Goal: Transaction & Acquisition: Purchase product/service

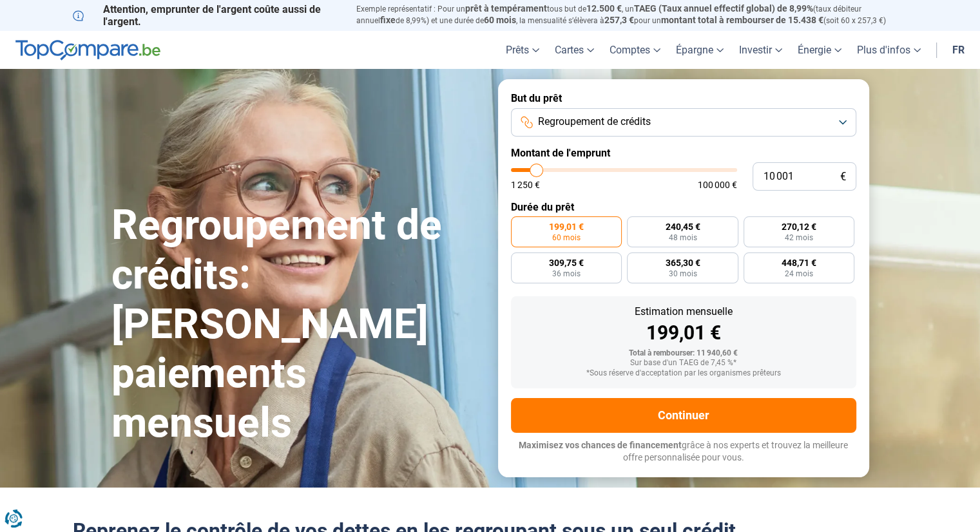
click at [845, 123] on button "Regroupement de crédits" at bounding box center [683, 122] width 345 height 28
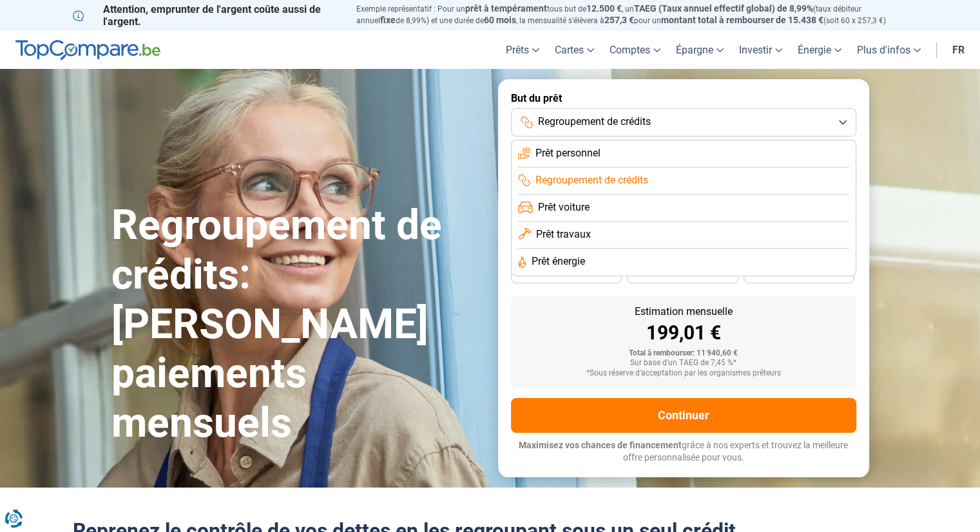
click at [663, 157] on li "Prêt personnel" at bounding box center [683, 153] width 331 height 27
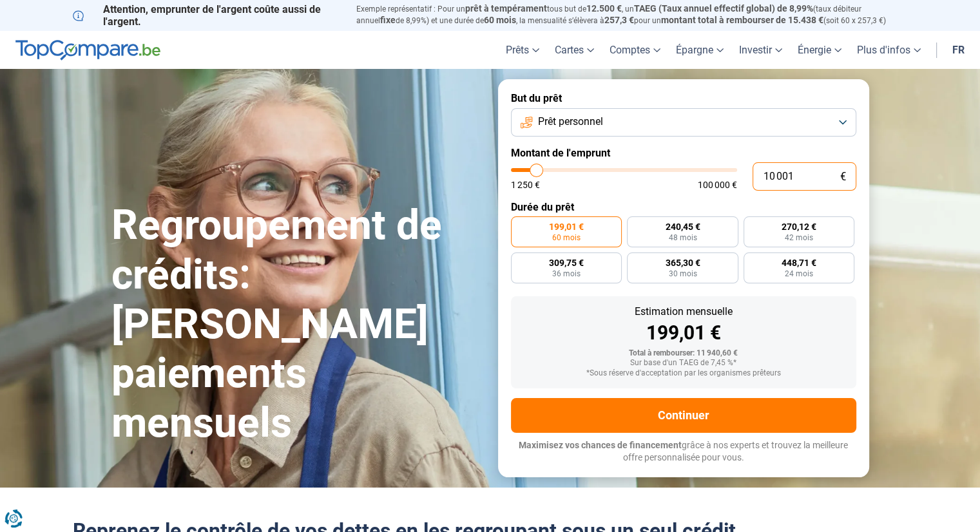
click at [800, 173] on input "10 001" at bounding box center [804, 176] width 104 height 28
type input "1 000"
type input "1250"
type input "100"
type input "1250"
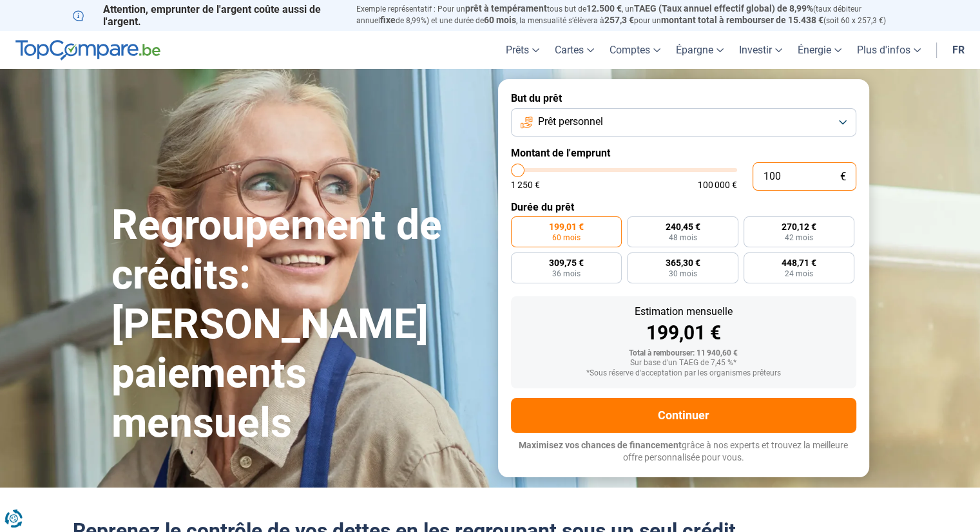
type input "10"
type input "1250"
type input "1"
type input "1250"
type input "0"
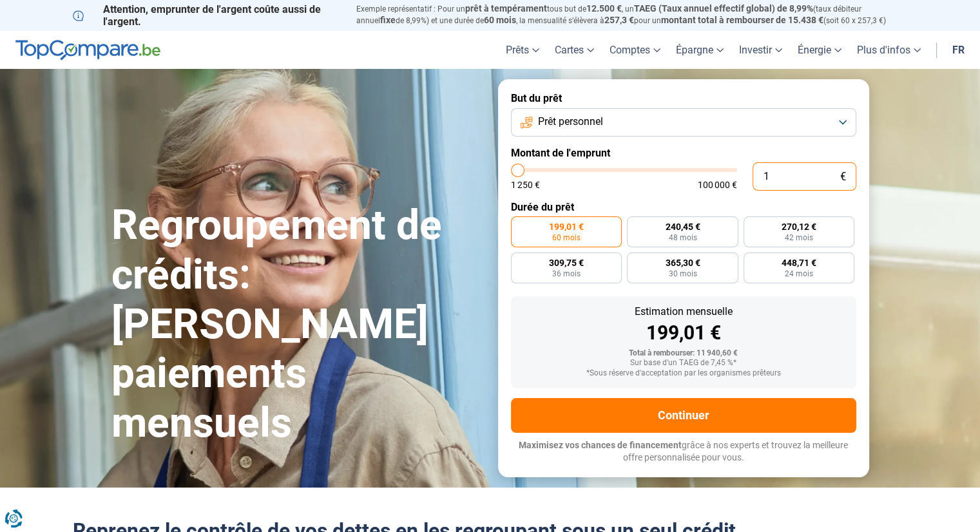
type input "1250"
type input "2"
type input "1250"
type input "25"
type input "1250"
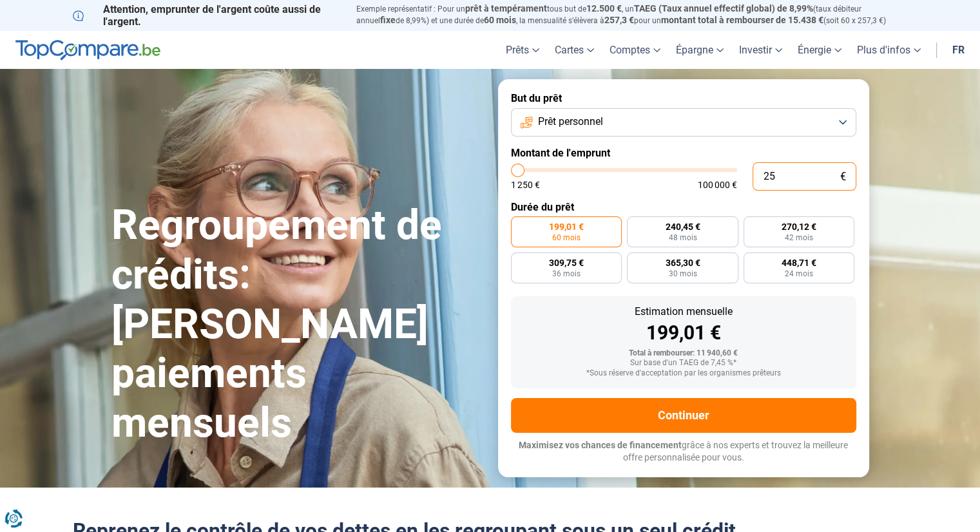
type input "250"
type input "1250"
type input "2 500"
type input "2500"
type input "25 000"
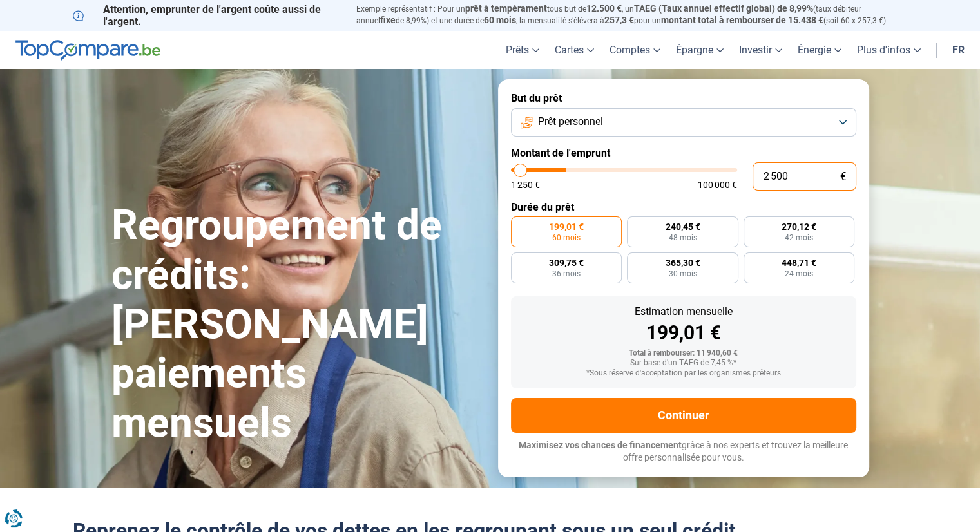
type input "25000"
radio input "false"
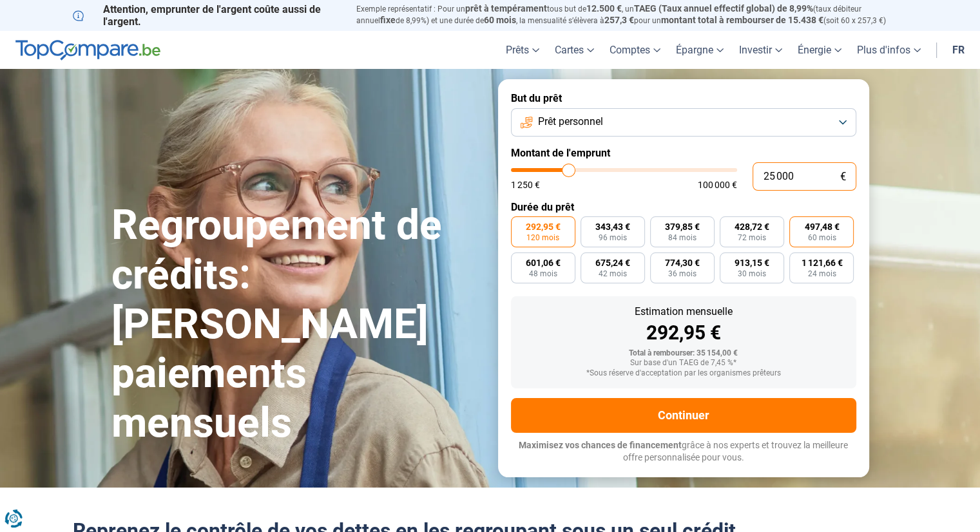
type input "25 000"
click at [818, 238] on span "60 mois" at bounding box center [821, 238] width 28 height 8
click at [797, 225] on input "497,48 € 60 mois" at bounding box center [793, 220] width 8 height 8
radio input "true"
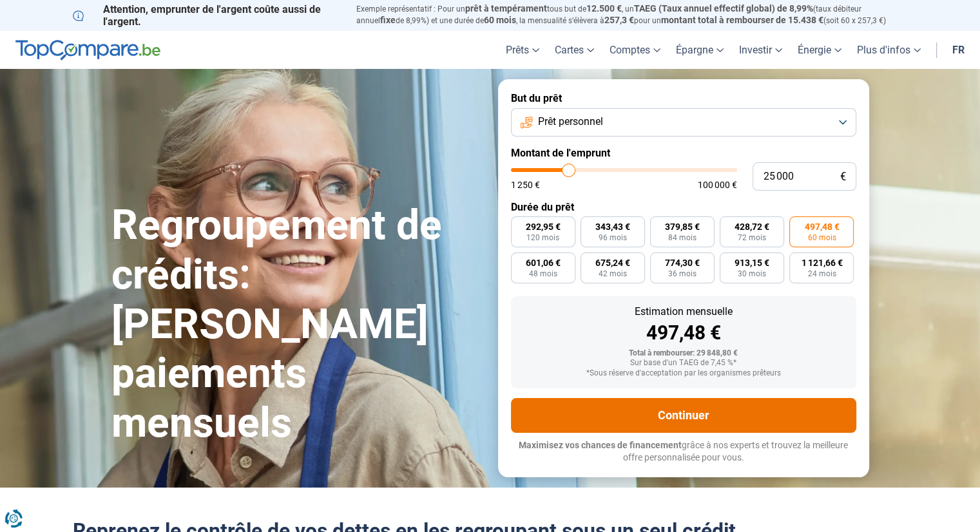
click at [698, 410] on button "Continuer" at bounding box center [683, 415] width 345 height 35
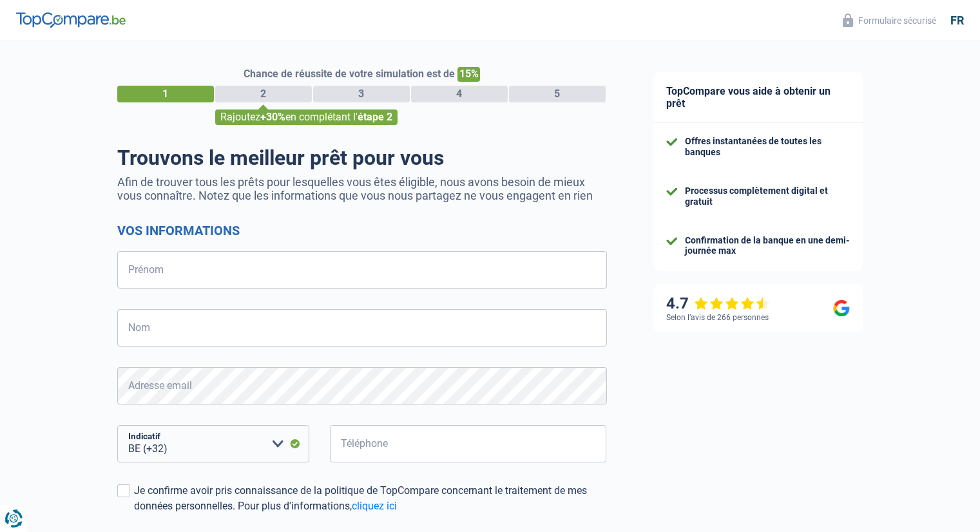
select select "32"
click at [189, 265] on input "Prénom" at bounding box center [362, 269] width 490 height 37
type input "David"
click at [199, 315] on input "Nom" at bounding box center [362, 327] width 490 height 37
type input "Denison"
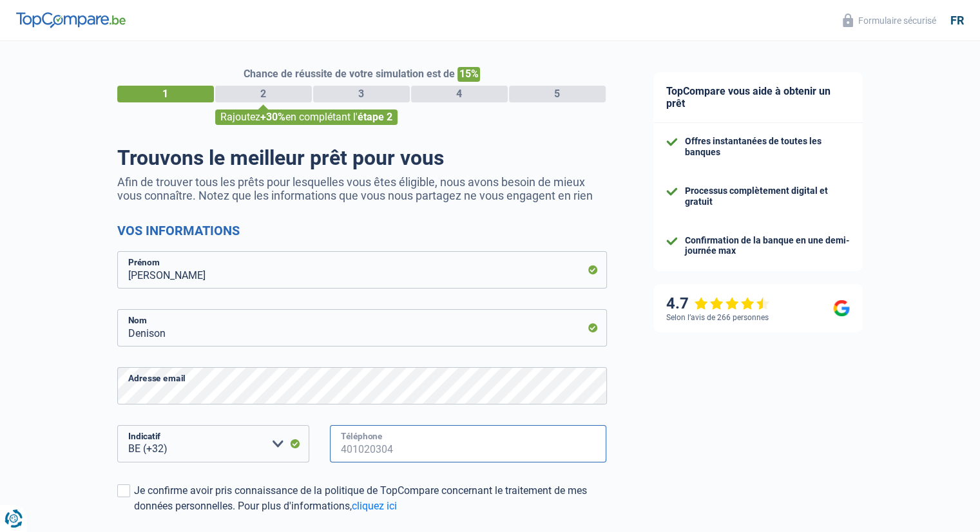
click at [426, 455] on input "Téléphone" at bounding box center [468, 443] width 277 height 37
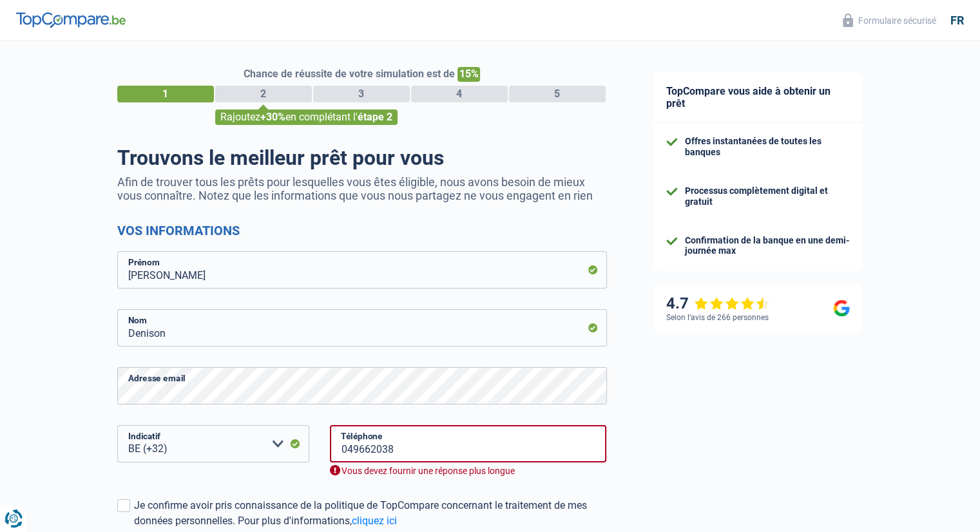
click at [654, 464] on div "TopCompare vous aide à obtenir un prêt Offres instantanées de toutes les banque…" at bounding box center [805, 378] width 350 height 674
click at [424, 449] on input "049662038" at bounding box center [468, 443] width 277 height 37
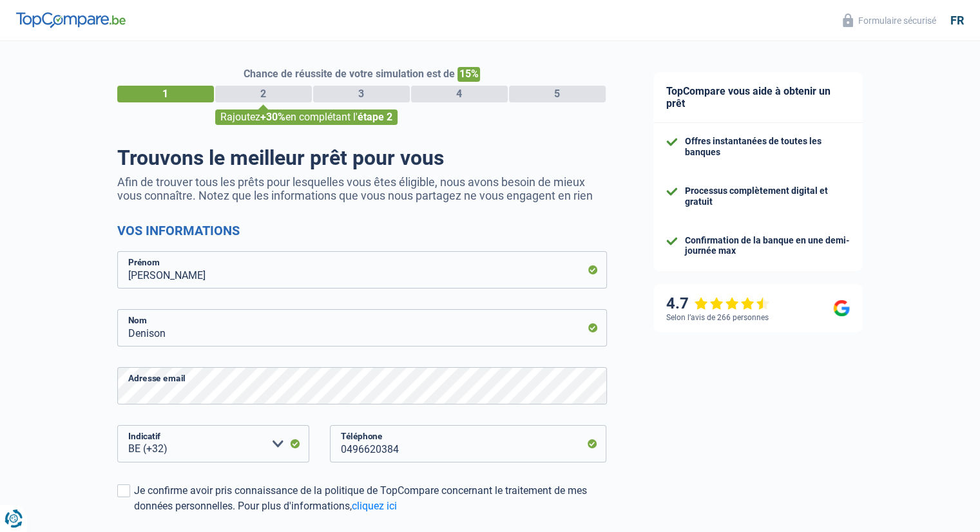
click at [732, 431] on div "TopCompare vous aide à obtenir un prêt Offres instantanées de toutes les banque…" at bounding box center [805, 370] width 350 height 659
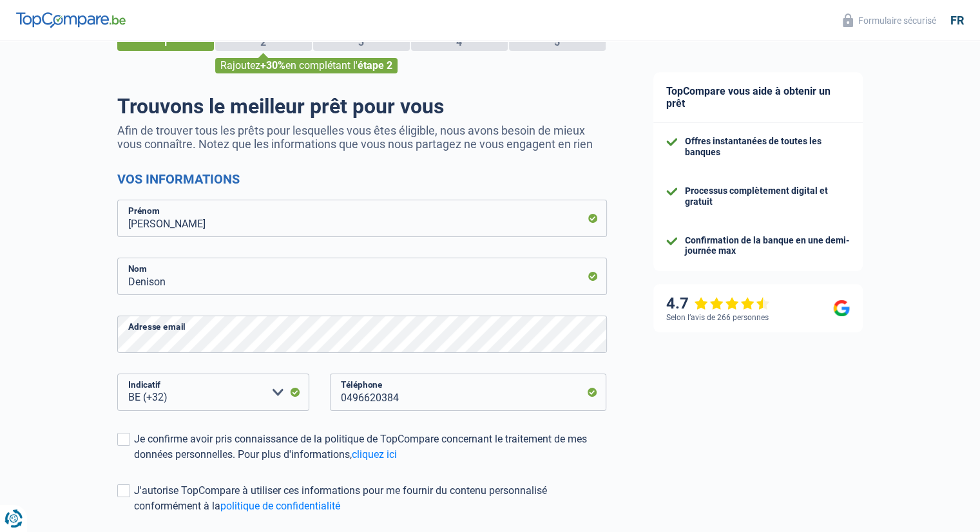
scroll to position [77, 0]
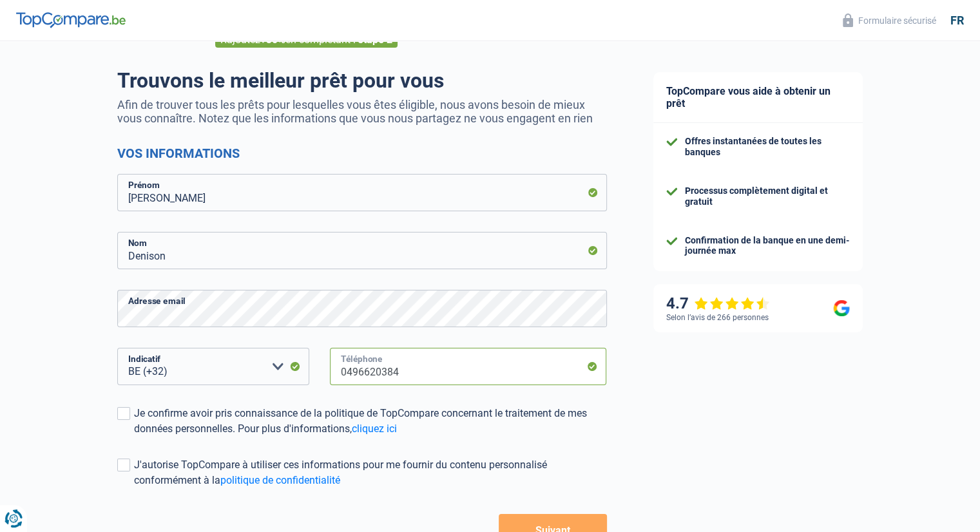
click at [350, 371] on input "0496620384" at bounding box center [468, 366] width 277 height 37
click at [711, 397] on div "TopCompare vous aide à obtenir un prêt Offres instantanées de toutes les banque…" at bounding box center [805, 293] width 350 height 659
click at [568, 522] on button "Suivant" at bounding box center [553, 530] width 108 height 32
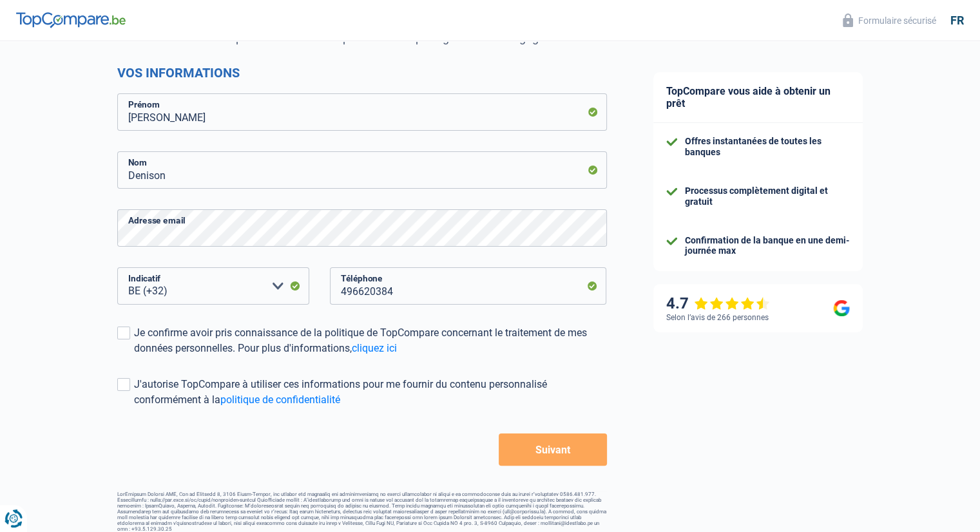
scroll to position [169, 0]
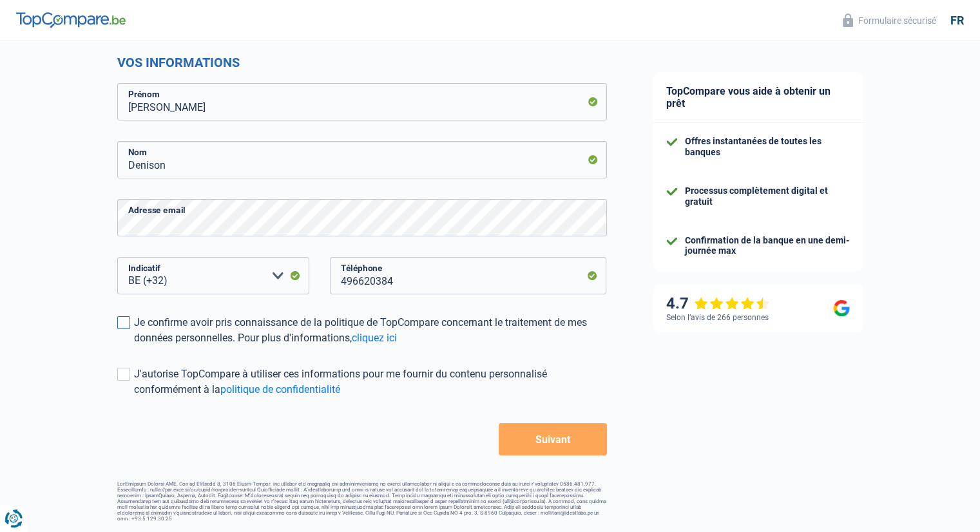
click at [126, 323] on span at bounding box center [123, 322] width 13 height 13
click at [134, 346] on input "Je confirme avoir pris connaissance de la politique de TopCompare concernant le…" at bounding box center [134, 346] width 0 height 0
click at [125, 369] on span at bounding box center [123, 374] width 13 height 13
click at [134, 397] on input "J'autorise TopCompare à utiliser ces informations pour me fournir du contenu pe…" at bounding box center [134, 397] width 0 height 0
click at [537, 448] on button "Suivant" at bounding box center [553, 439] width 108 height 32
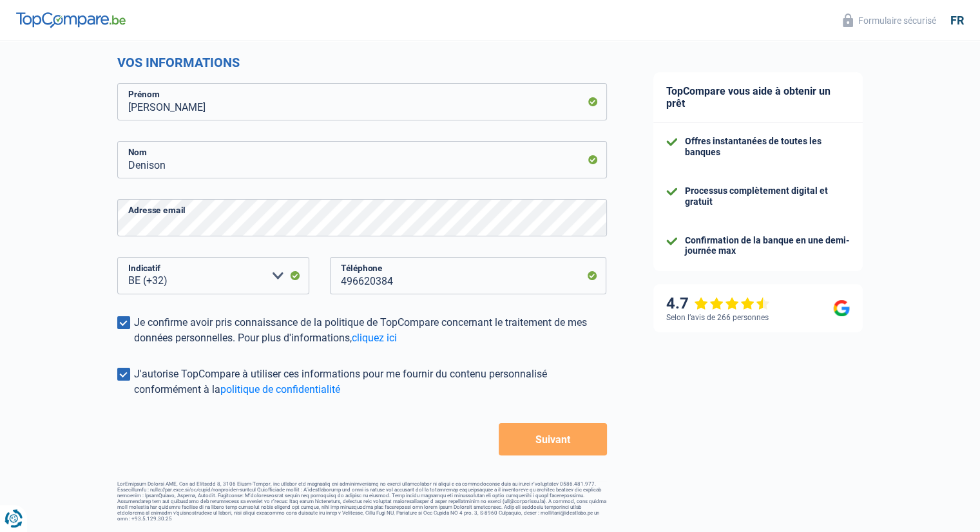
click at [582, 436] on button "Suivant" at bounding box center [553, 439] width 108 height 32
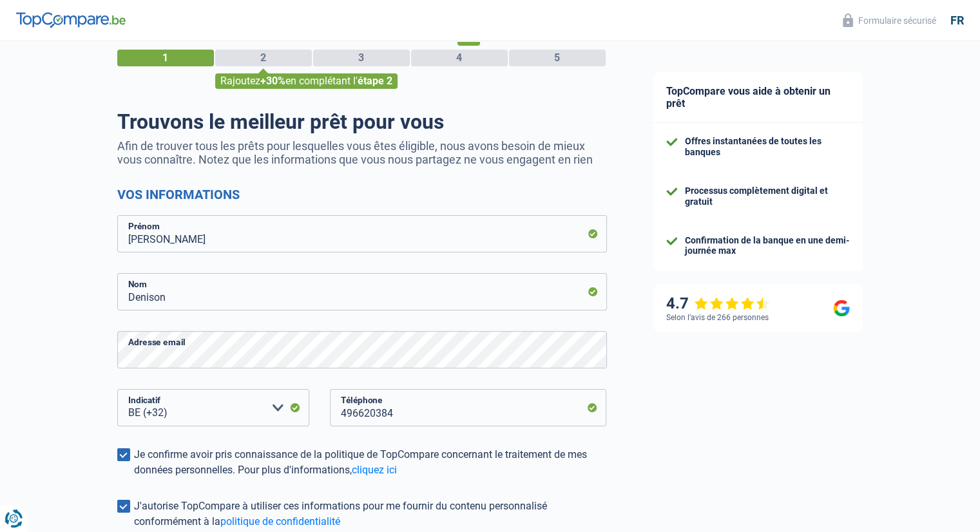
scroll to position [19, 0]
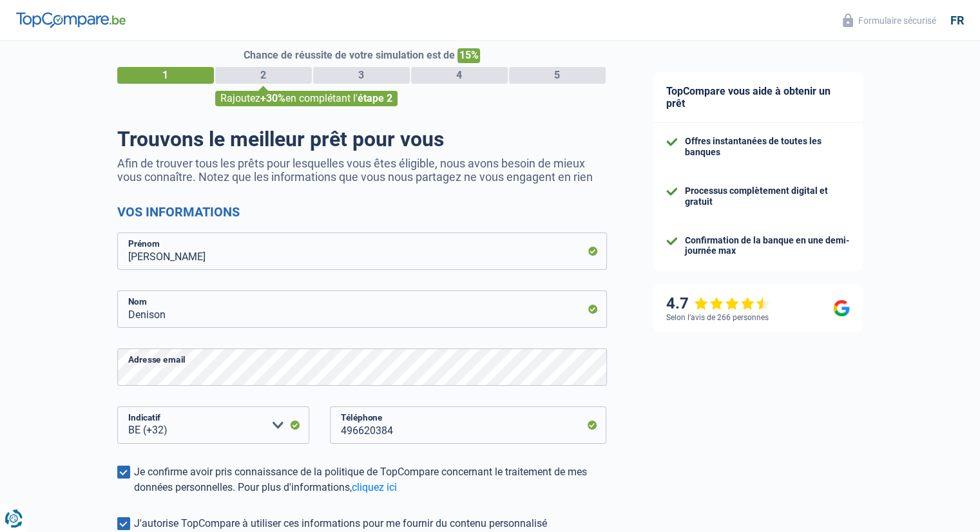
click at [692, 379] on div "TopCompare vous aide à obtenir un prêt Offres instantanées de toutes les banque…" at bounding box center [805, 352] width 350 height 659
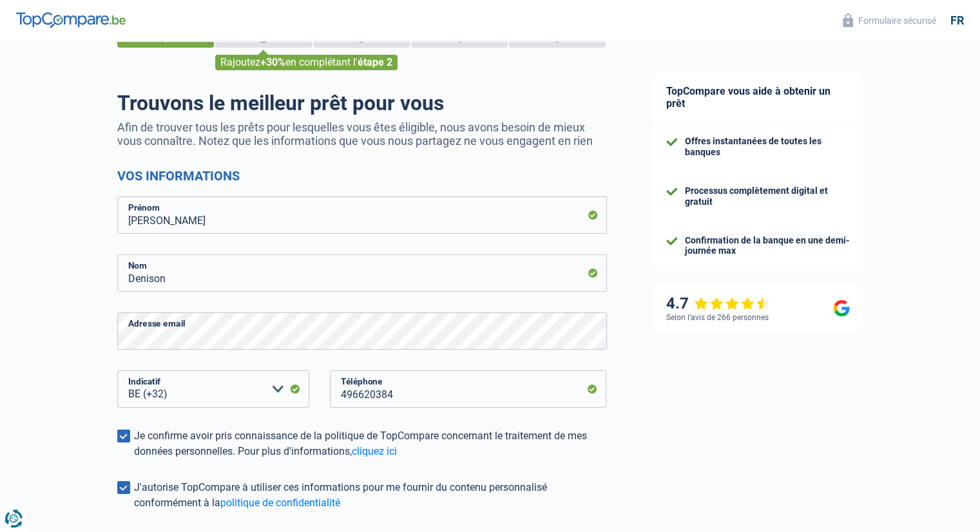
scroll to position [169, 0]
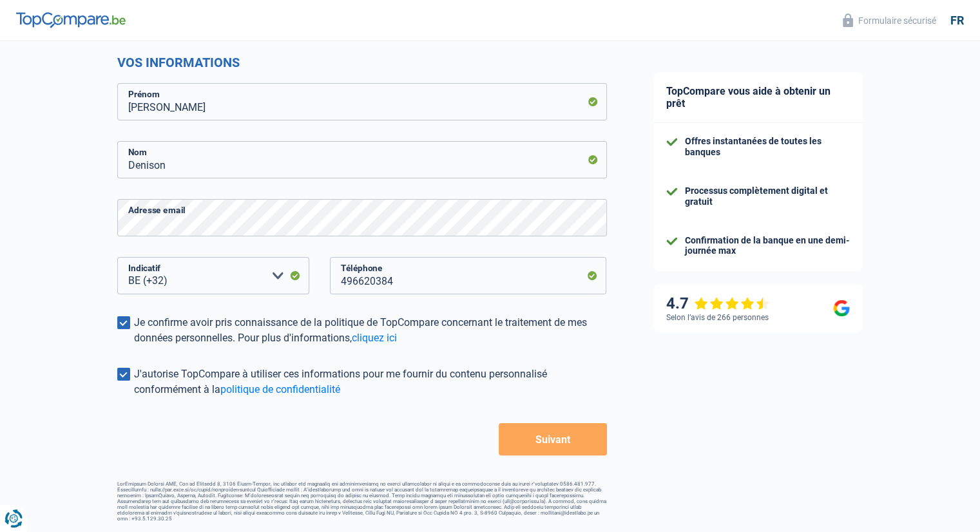
click at [533, 437] on button "Suivant" at bounding box center [553, 439] width 108 height 32
click at [127, 377] on span at bounding box center [123, 374] width 13 height 13
click at [134, 397] on input "J'autorise TopCompare à utiliser ces informations pour me fournir du contenu pe…" at bounding box center [134, 397] width 0 height 0
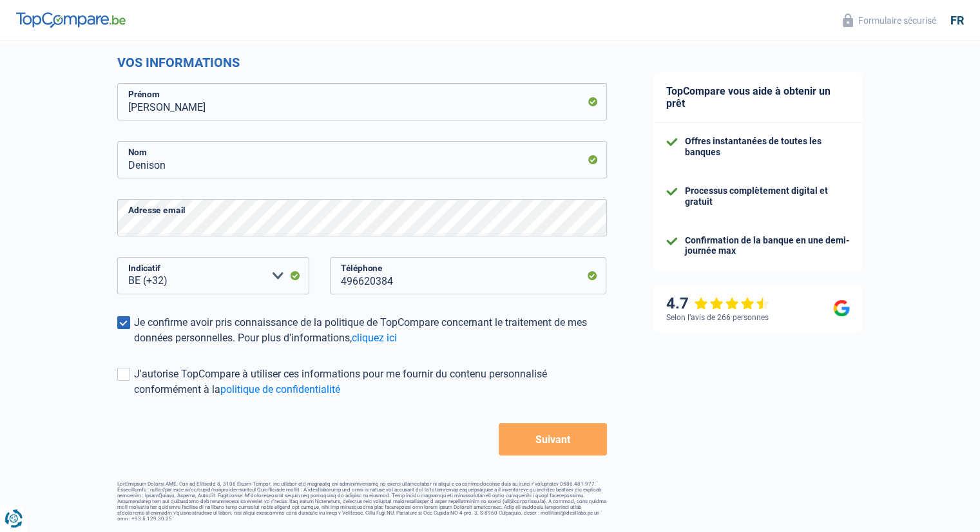
click at [571, 439] on button "Suivant" at bounding box center [553, 439] width 108 height 32
click at [371, 341] on link "cliquez ici" at bounding box center [374, 338] width 45 height 12
click at [560, 442] on button "Suivant" at bounding box center [553, 439] width 108 height 32
click at [15, 515] on icon "Renew consent" at bounding box center [20, 512] width 12 height 12
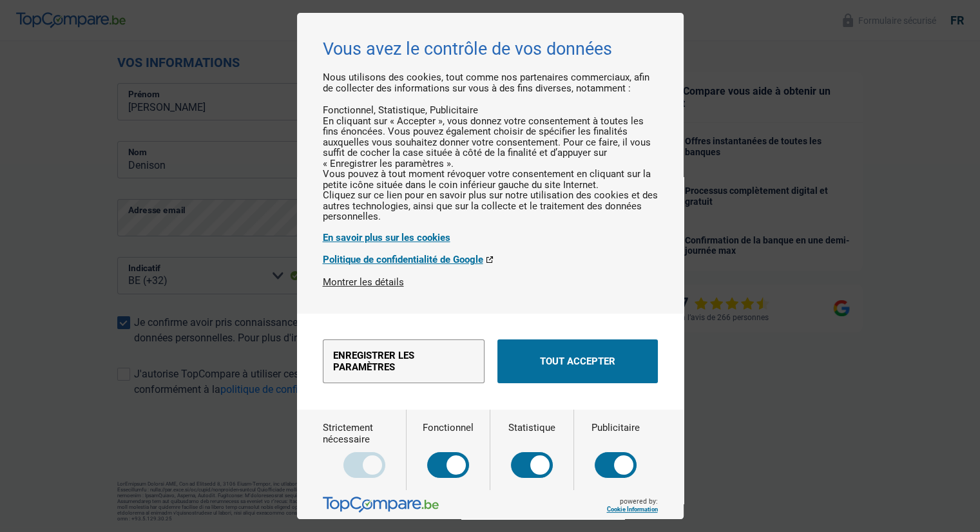
scroll to position [0, 0]
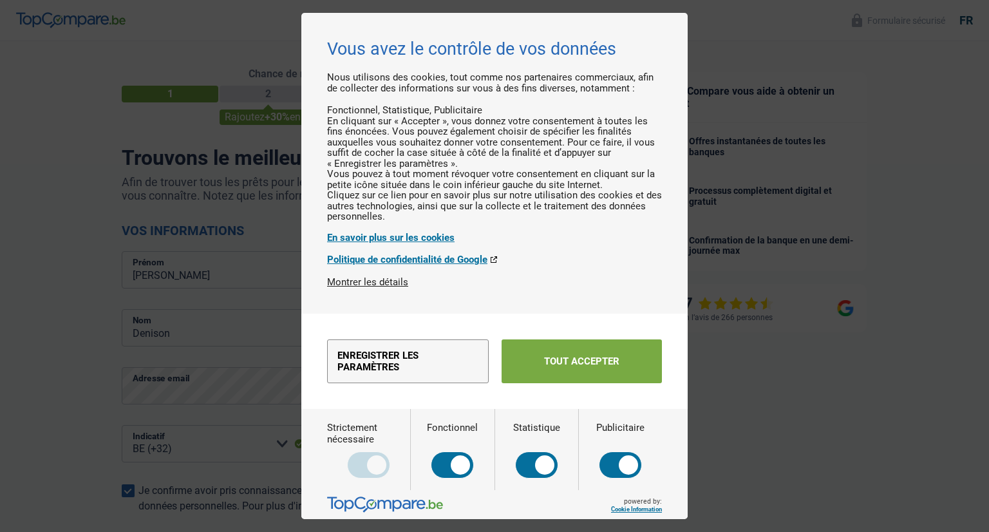
click at [545, 383] on button "Tout accepter" at bounding box center [582, 361] width 160 height 44
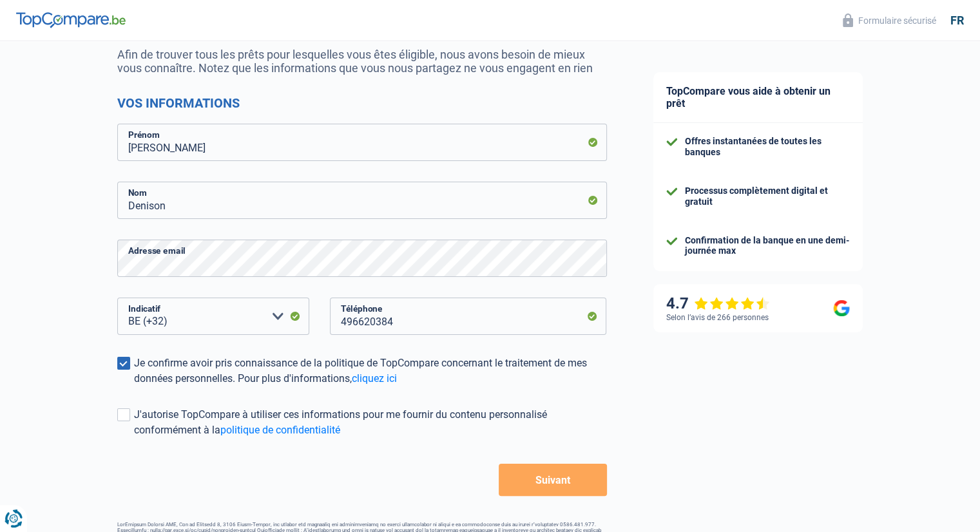
scroll to position [129, 0]
click at [535, 478] on button "Suivant" at bounding box center [553, 479] width 108 height 32
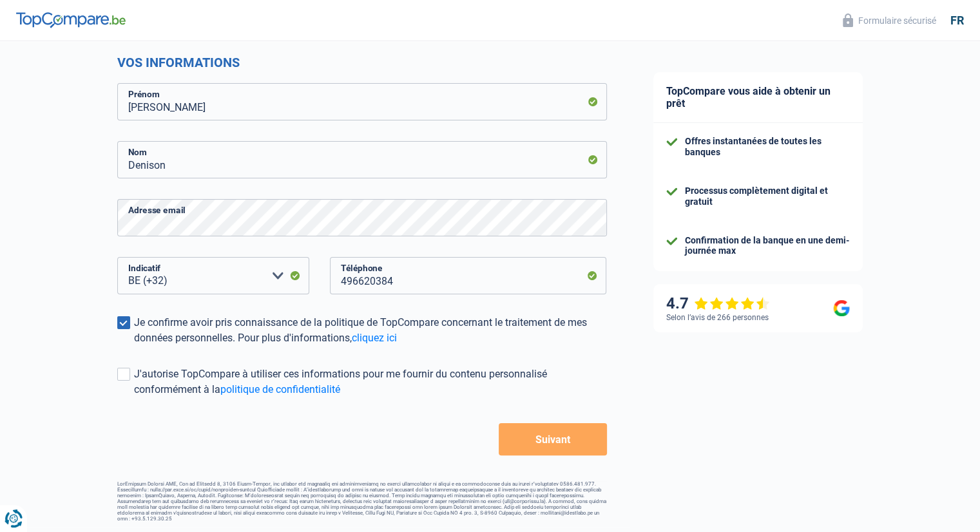
scroll to position [169, 0]
click at [556, 437] on button "Suivant" at bounding box center [553, 439] width 108 height 32
click at [122, 376] on span at bounding box center [123, 374] width 13 height 13
click at [134, 397] on input "J'autorise TopCompare à utiliser ces informations pour me fournir du contenu pe…" at bounding box center [134, 397] width 0 height 0
click at [21, 503] on icon "Renew consent" at bounding box center [25, 506] width 14 height 13
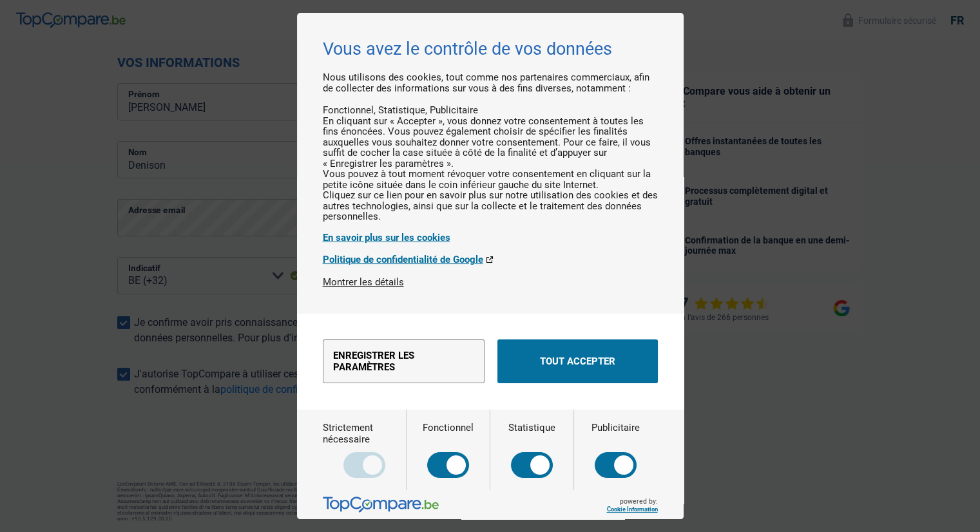
scroll to position [0, 0]
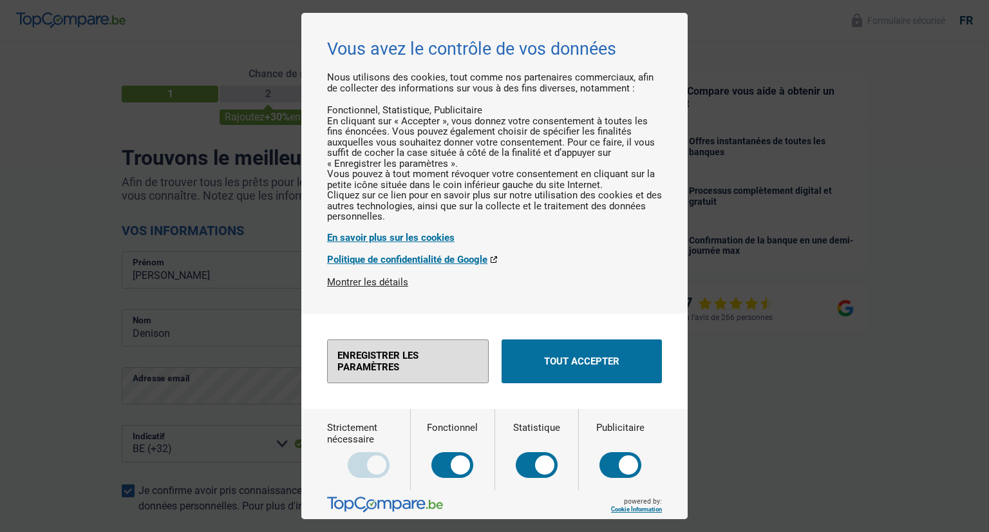
click at [464, 383] on button "Enregistrer les paramètres" at bounding box center [408, 361] width 162 height 44
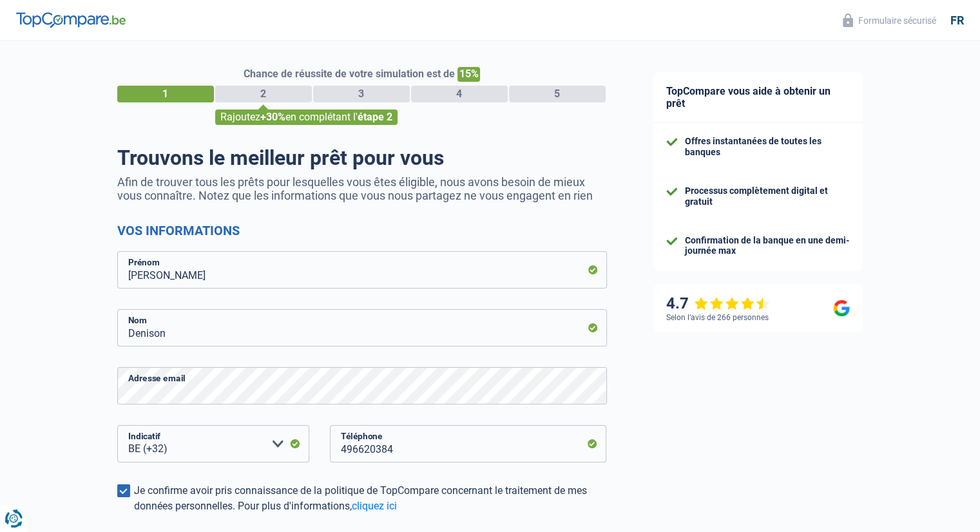
click at [826, 397] on div "TopCompare vous aide à obtenir un prêt Offres instantanées de toutes les banque…" at bounding box center [805, 370] width 350 height 659
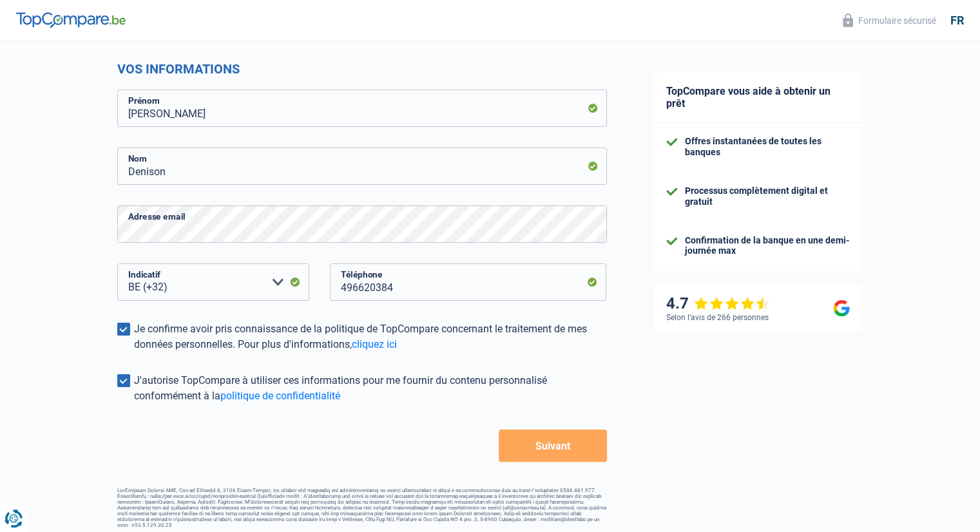
scroll to position [169, 0]
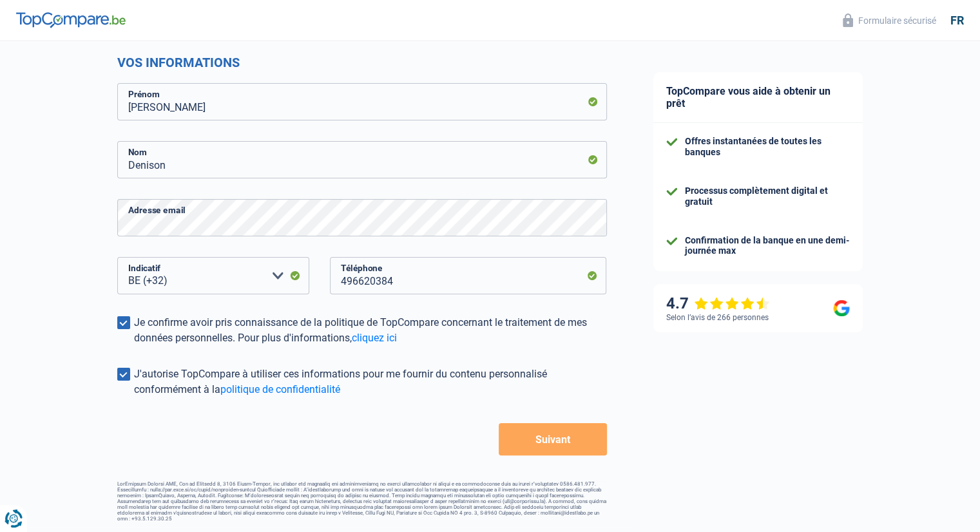
click at [539, 435] on button "Suivant" at bounding box center [553, 439] width 108 height 32
click at [304, 383] on link "politique de confidentialité" at bounding box center [280, 389] width 120 height 12
click at [531, 439] on button "Suivant" at bounding box center [553, 439] width 108 height 32
click at [460, 278] on input "496620384" at bounding box center [468, 275] width 277 height 37
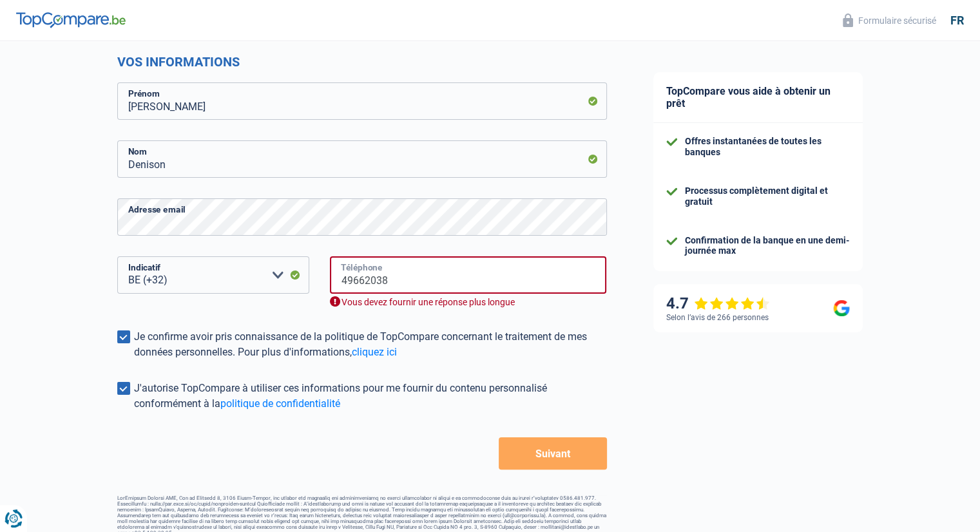
type input "496620384"
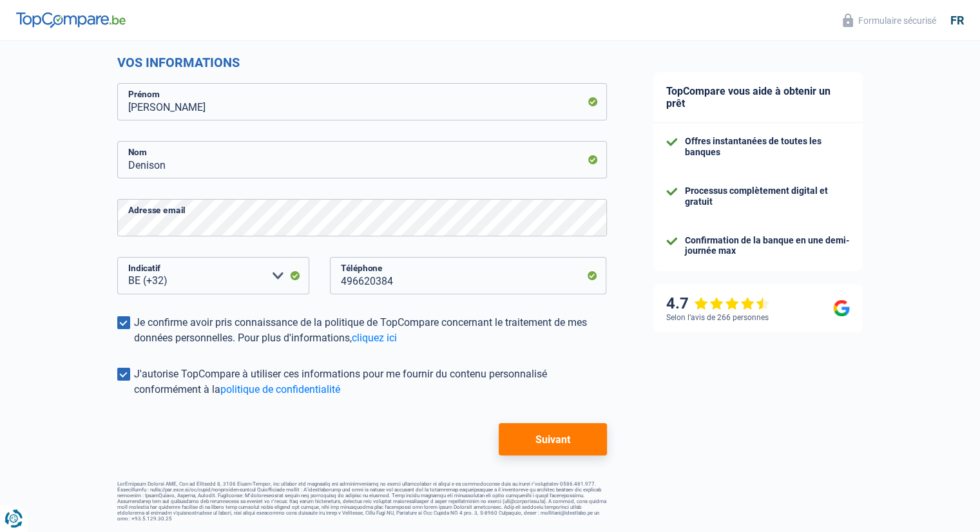
click at [531, 439] on button "Suivant" at bounding box center [553, 439] width 108 height 32
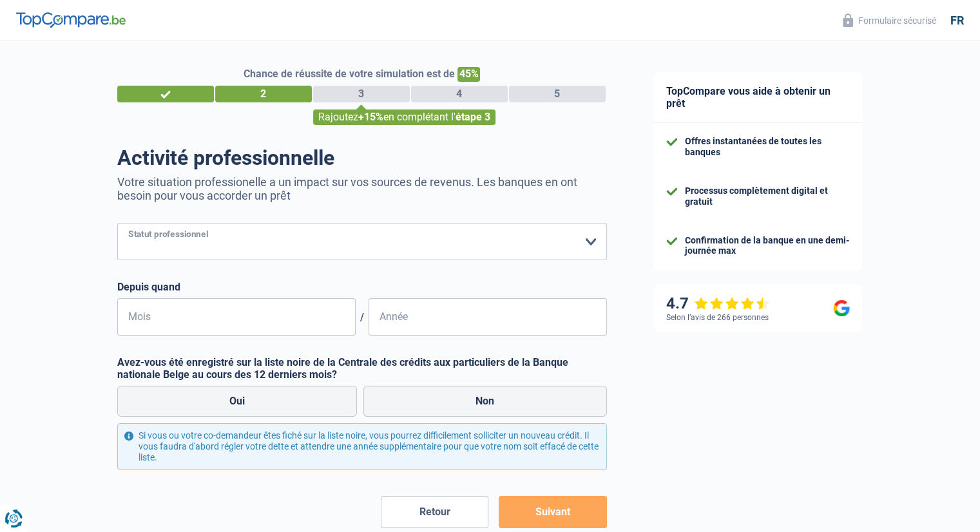
click at [157, 234] on select "Ouvrier Employé privé Employé public Invalide Indépendant Pensionné Chômeur Mut…" at bounding box center [362, 241] width 490 height 37
select select "privateEmployee"
click at [117, 224] on select "Ouvrier Employé privé Employé public Invalide Indépendant Pensionné Chômeur Mut…" at bounding box center [362, 241] width 490 height 37
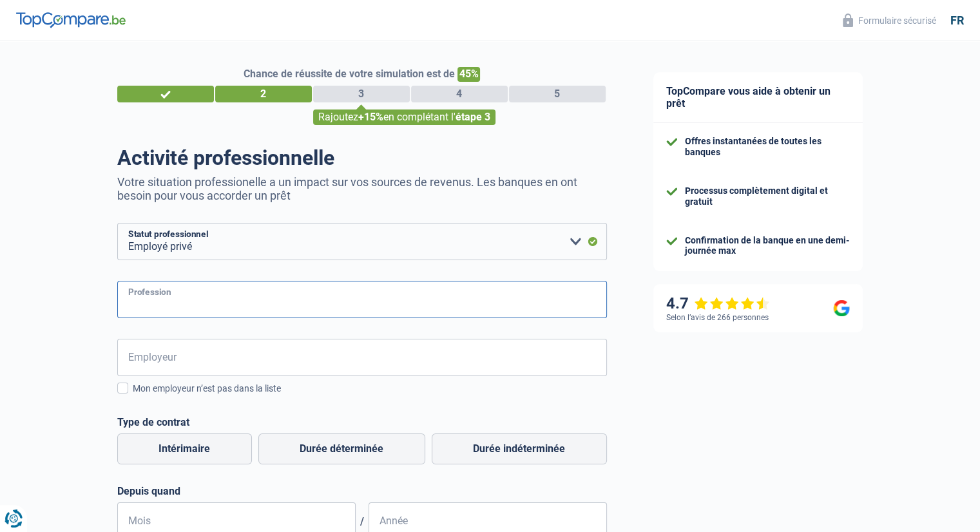
click at [191, 300] on input "Profession" at bounding box center [362, 299] width 490 height 37
type input "Vendeur livreur"
click at [207, 367] on input "Employeur" at bounding box center [362, 357] width 490 height 37
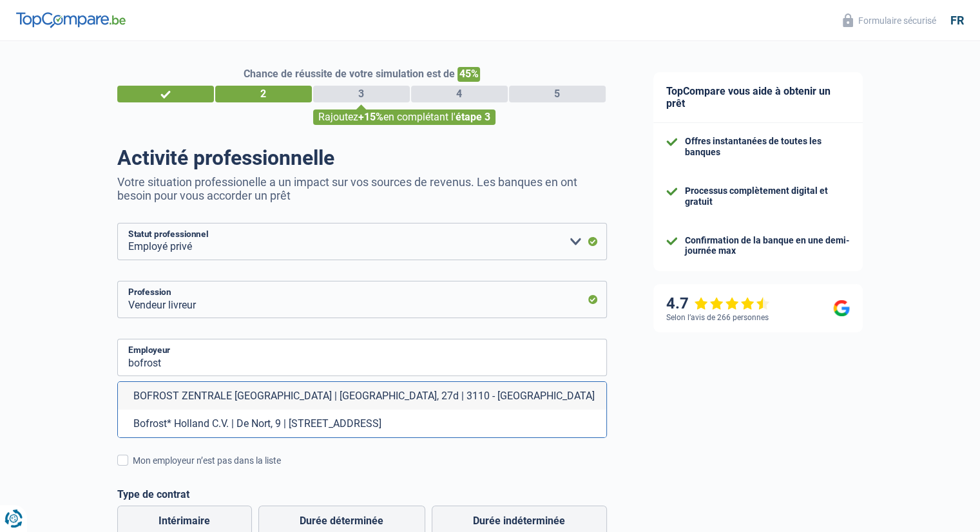
click at [231, 401] on li "BOFROST ZENTRALE BELGIEN | Wingepark, 27d | 3110 - Rotselaar" at bounding box center [362, 396] width 488 height 28
type input "BOFROST ZENTRALE BELGIEN | Wingepark, 27d | 3110 - Rotselaar"
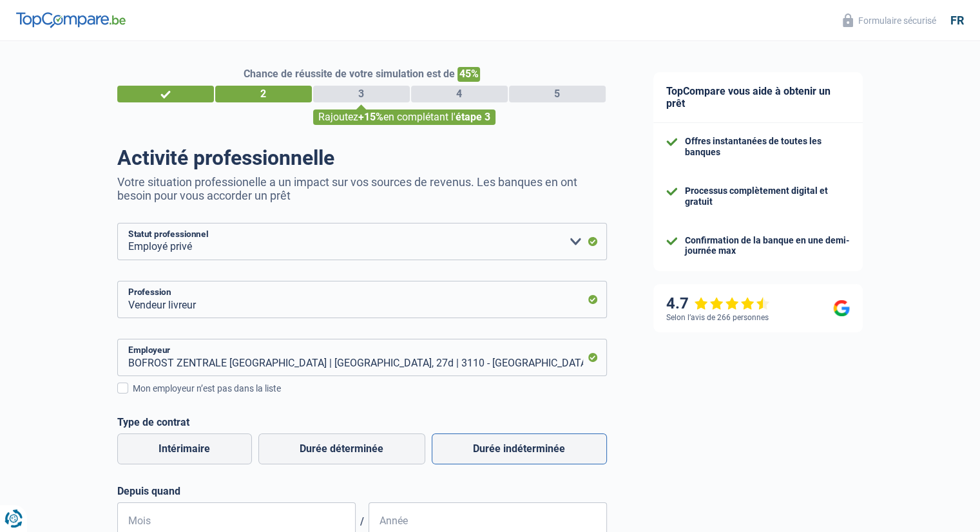
click at [480, 457] on label "Durée indéterminée" at bounding box center [519, 449] width 175 height 31
click at [480, 457] on input "Durée indéterminée" at bounding box center [519, 449] width 175 height 31
radio input "true"
click at [691, 453] on div "TopCompare vous aide à obtenir un prêt Offres instantanées de toutes les banque…" at bounding box center [805, 425] width 350 height 768
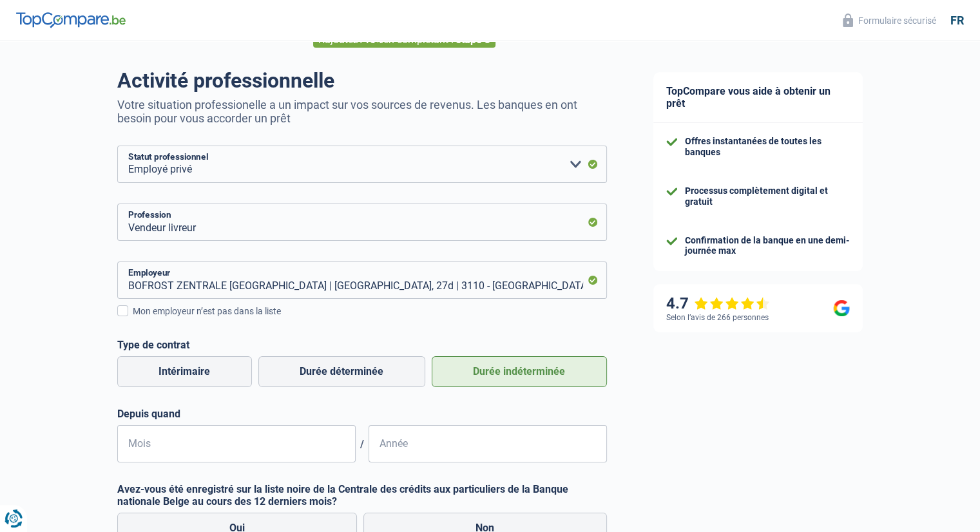
scroll to position [103, 0]
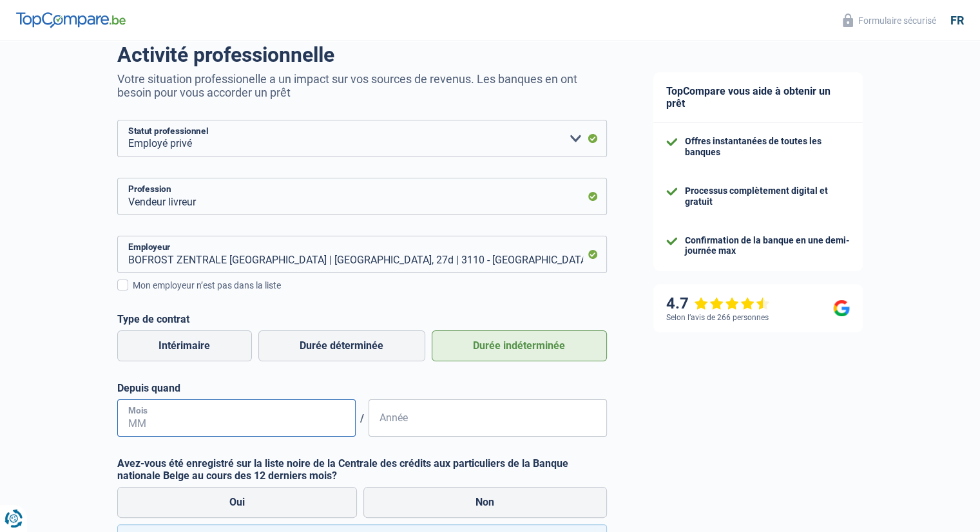
click at [325, 434] on input "Mois" at bounding box center [236, 417] width 238 height 37
type input "08"
type input "2025"
click at [666, 467] on div "TopCompare vous aide à obtenir un prêt Offres instantanées de toutes les banque…" at bounding box center [805, 322] width 350 height 768
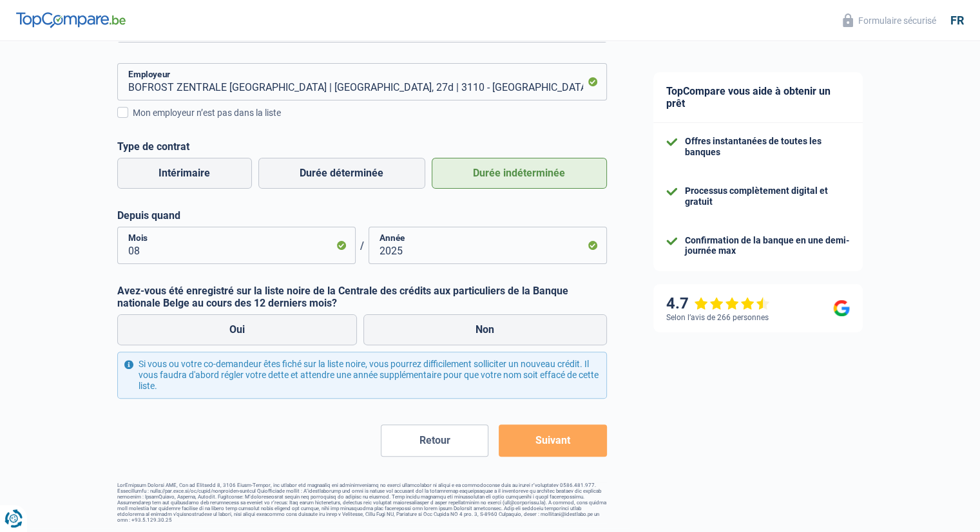
scroll to position [278, 0]
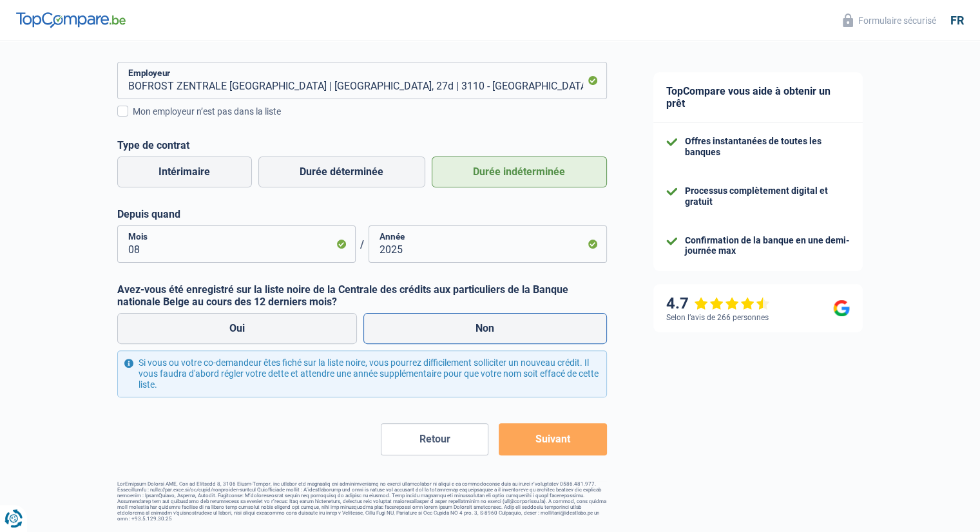
click at [402, 323] on label "Non" at bounding box center [484, 328] width 243 height 31
click at [402, 323] on input "Non" at bounding box center [484, 328] width 243 height 31
radio input "true"
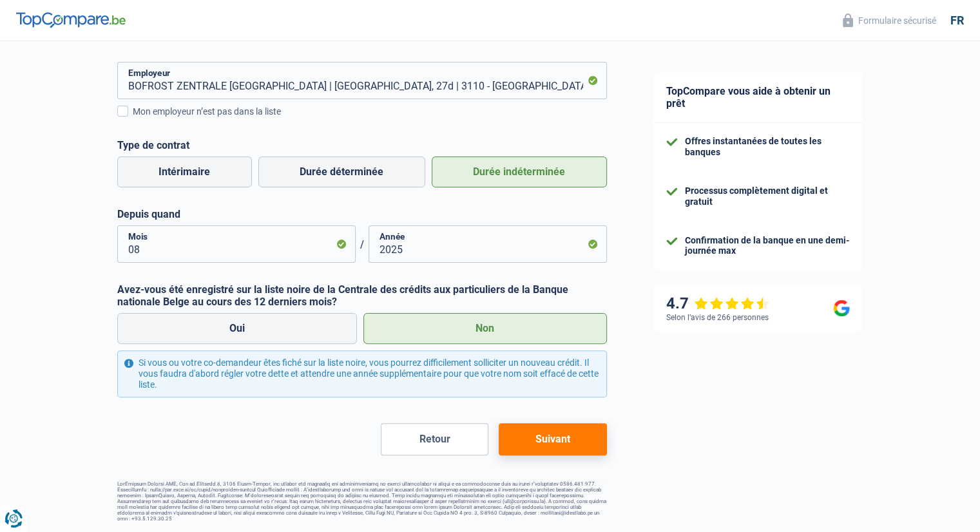
click at [553, 439] on button "Suivant" at bounding box center [553, 439] width 108 height 32
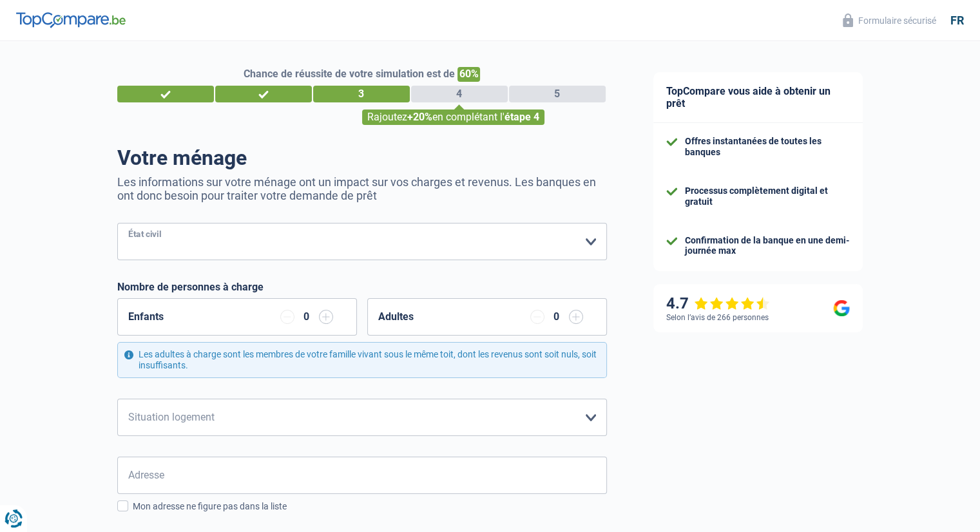
click at [340, 244] on select "Célibataire Marié(e) Cohabitant(e) légal(e) Divorcé(e) Veuf(ve) Séparé (de fait…" at bounding box center [362, 241] width 490 height 37
select select "single"
click at [117, 224] on select "Célibataire Marié(e) Cohabitant(e) légal(e) Divorcé(e) Veuf(ve) Séparé (de fait…" at bounding box center [362, 241] width 490 height 37
click at [279, 419] on select "Locataire Propriétaire avec prêt hypothécaire Propriétaire sans prêt hypothécai…" at bounding box center [362, 417] width 490 height 37
select select "liveWithParents"
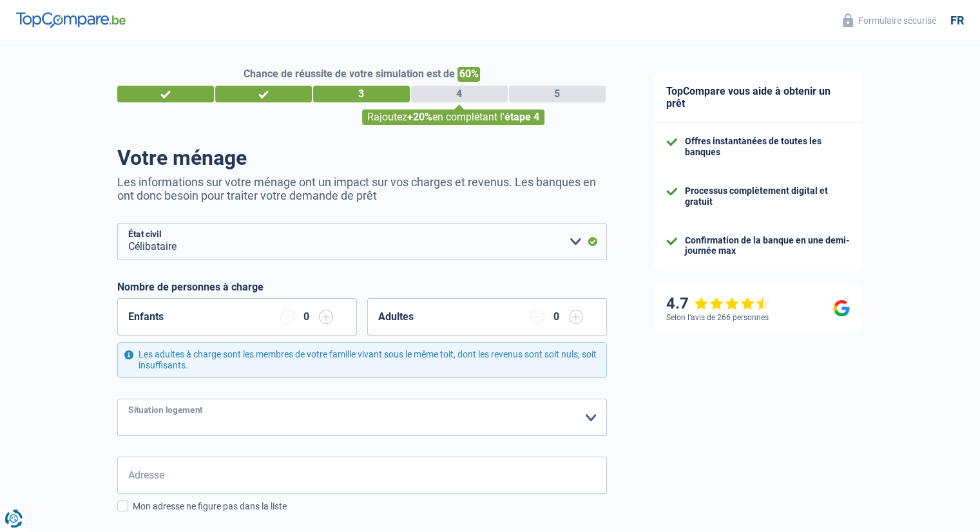
click at [117, 399] on select "Locataire Propriétaire avec prêt hypothécaire Propriétaire sans prêt hypothécai…" at bounding box center [362, 417] width 490 height 37
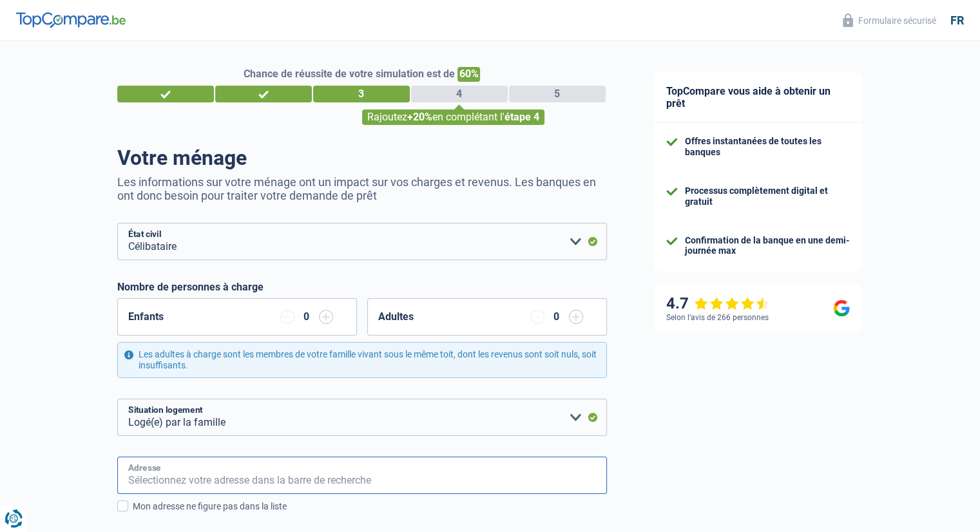
click at [227, 491] on input "Adresse" at bounding box center [362, 475] width 490 height 37
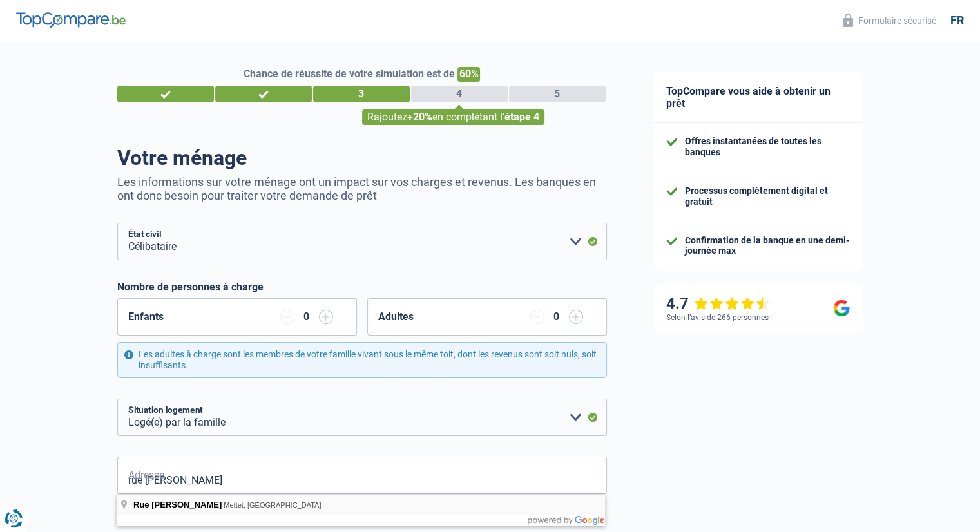
type input "Rue Hubert Penet, Mettet, Belgique"
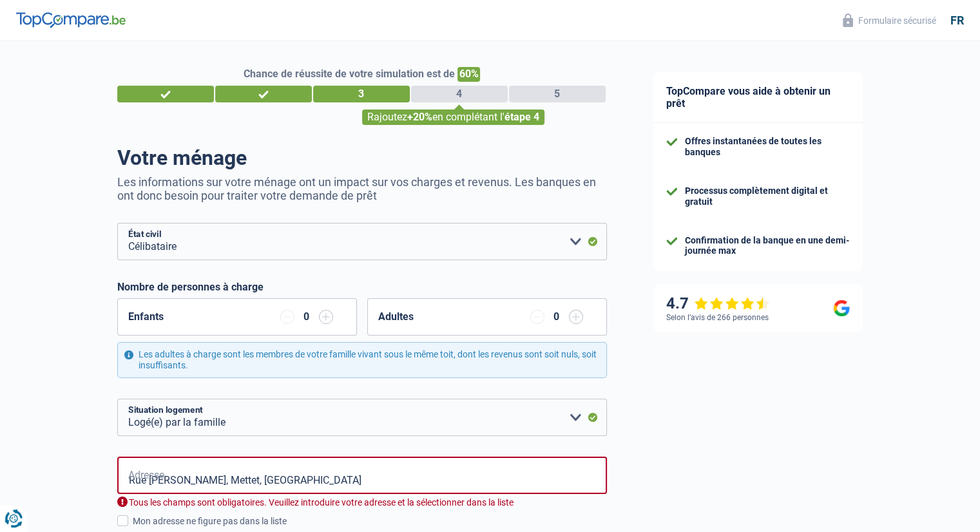
select select "BE"
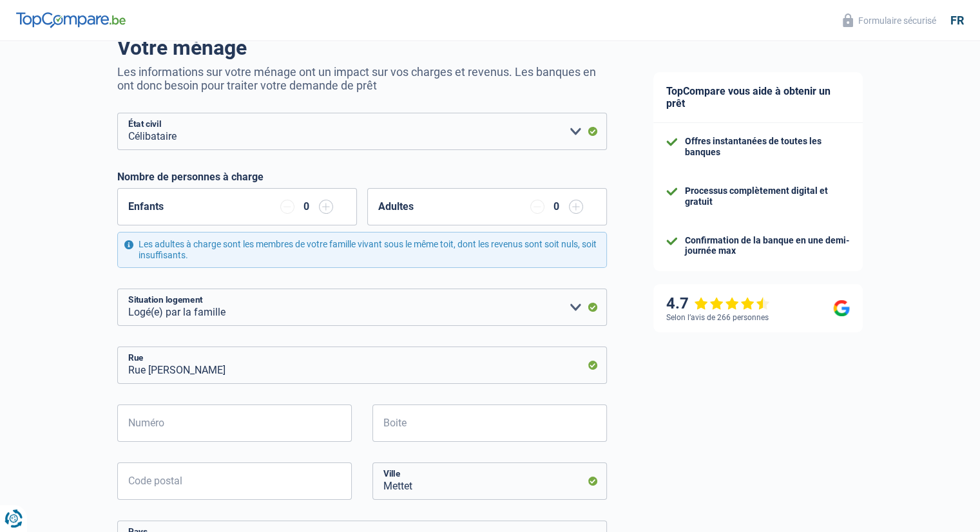
scroll to position [129, 0]
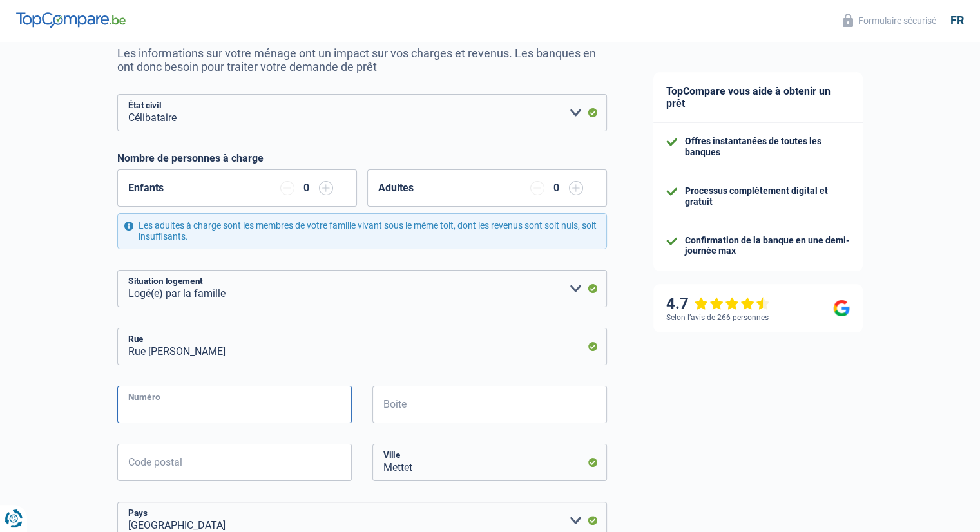
click at [296, 419] on input "Numéro" at bounding box center [234, 404] width 234 height 37
type input "45"
click at [224, 469] on input "Code postal" at bounding box center [234, 462] width 234 height 37
type input "5646"
click at [750, 446] on div "TopCompare vous aide à obtenir un prêt Offres instantanées de toutes les banque…" at bounding box center [805, 446] width 350 height 1069
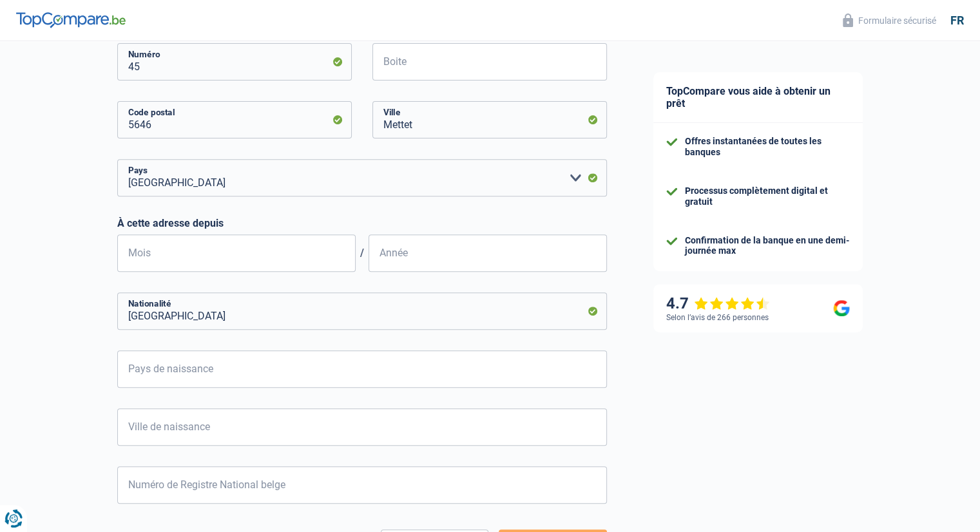
scroll to position [490, 0]
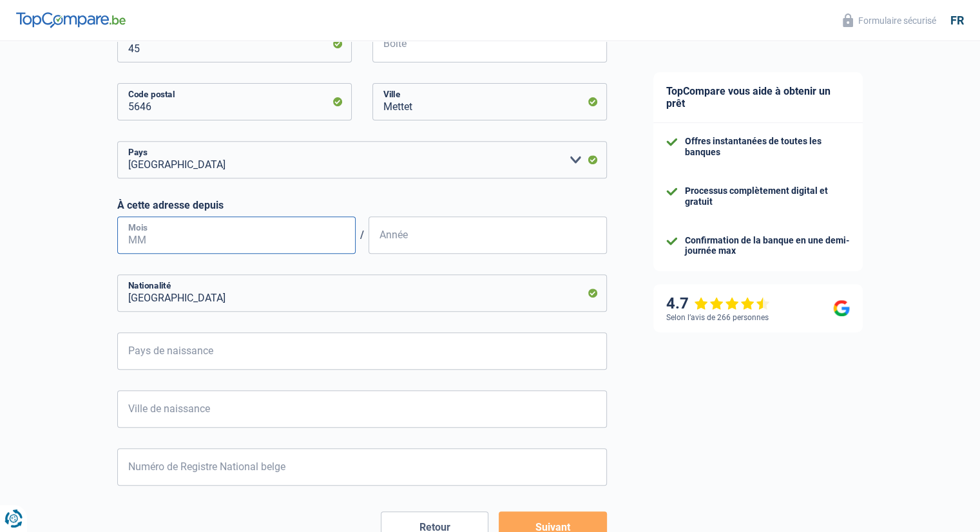
click at [187, 233] on input "Mois" at bounding box center [236, 234] width 238 height 37
type input "07"
type input "2022"
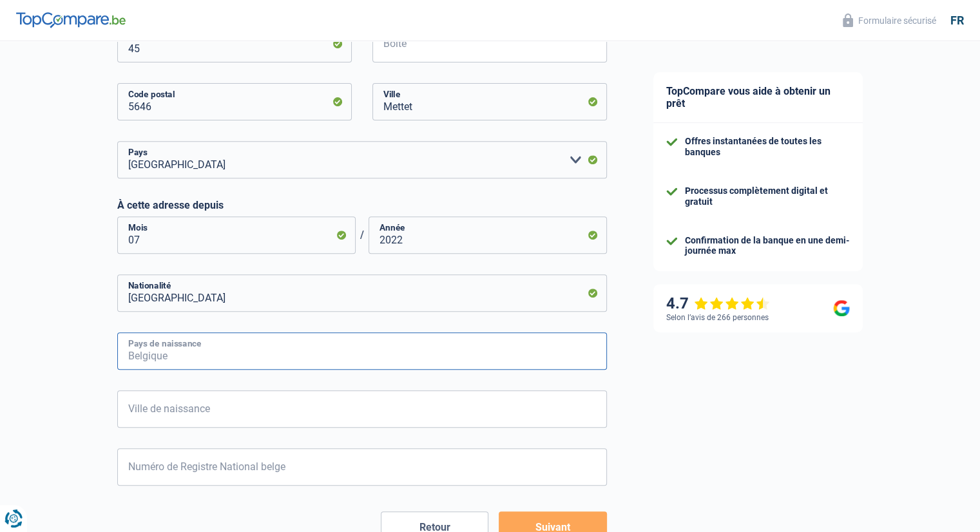
click at [194, 341] on input "Pays de naissance" at bounding box center [362, 350] width 490 height 37
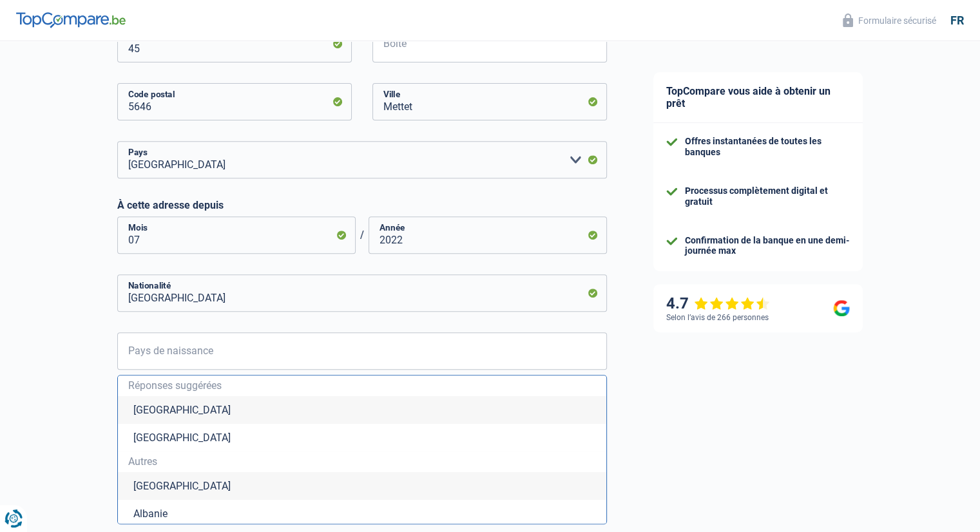
click at [160, 409] on li "Belgique" at bounding box center [362, 410] width 488 height 28
type input "Belgique"
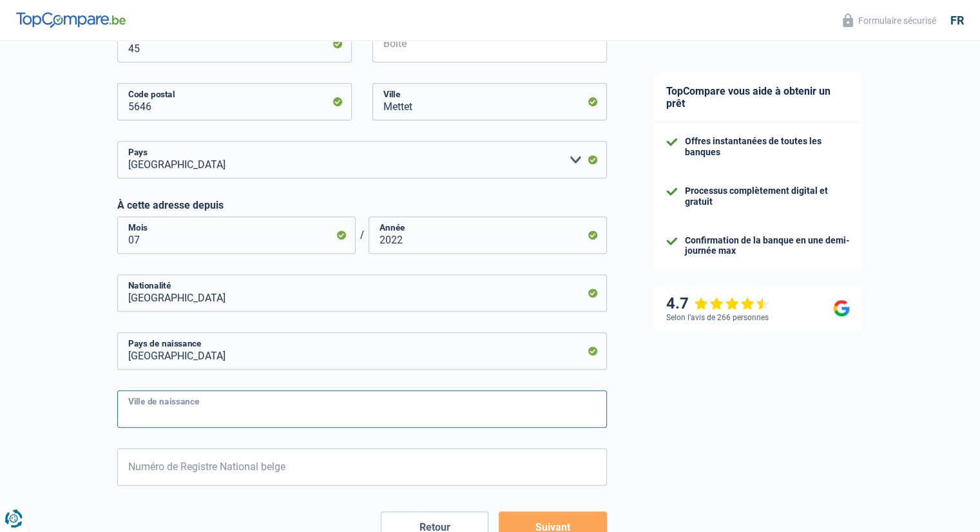
click at [160, 409] on input "Ville de naissance" at bounding box center [362, 408] width 490 height 37
type input "Namur"
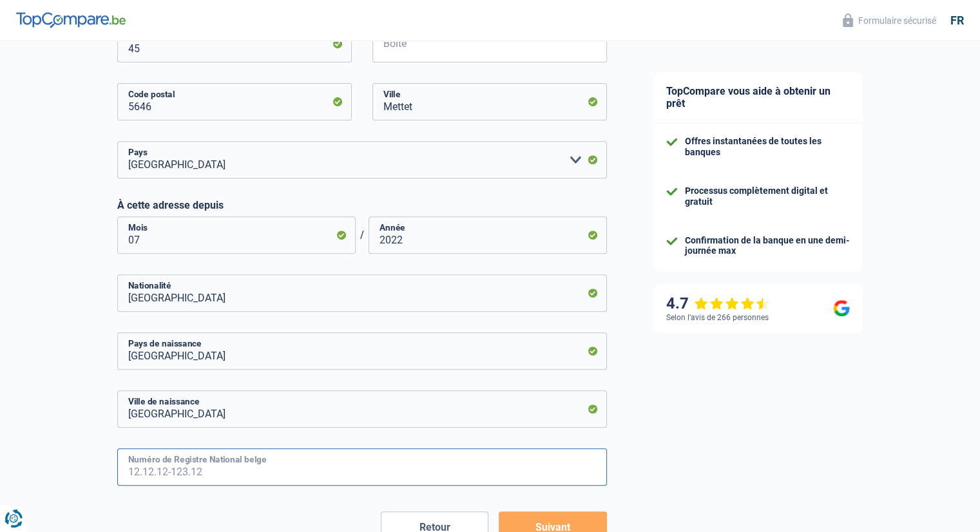
click at [209, 455] on input "Numéro de Registre National belge" at bounding box center [362, 466] width 490 height 37
type input "76.12.15-295.62"
click at [535, 517] on button "Suivant" at bounding box center [553, 527] width 108 height 32
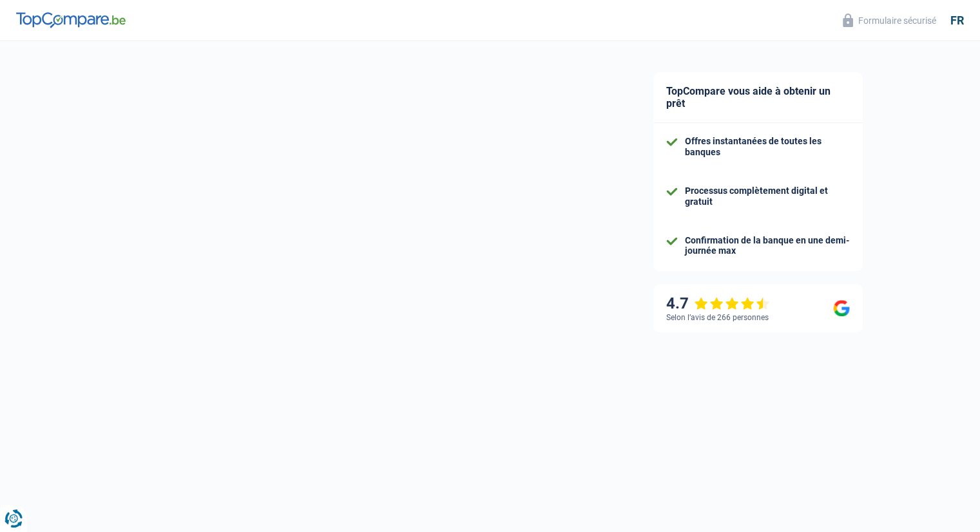
select select "netSalary"
select select "mealVouchers"
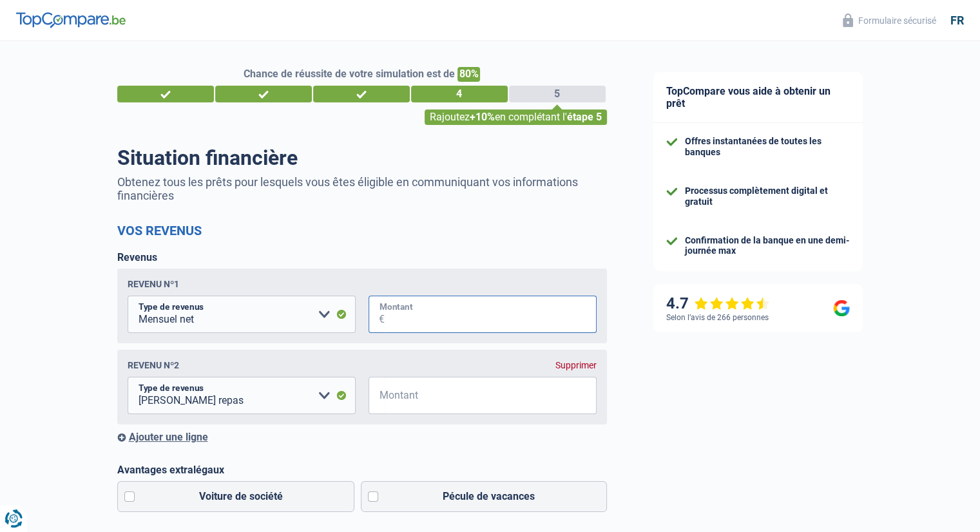
click at [407, 320] on input "Montant" at bounding box center [491, 314] width 212 height 37
type input "2.500"
click at [448, 387] on input "Montant" at bounding box center [491, 395] width 212 height 37
click at [177, 438] on div "Ajouter une ligne" at bounding box center [362, 437] width 490 height 12
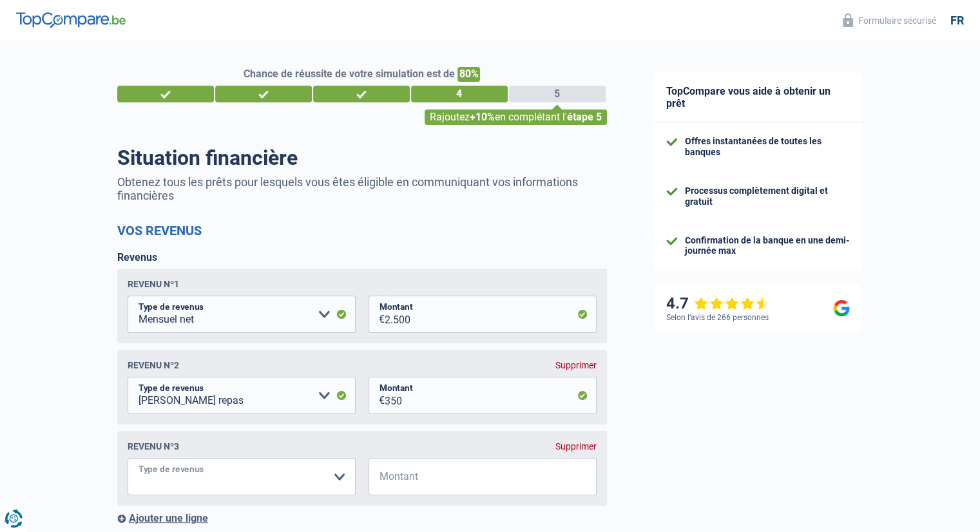
click at [335, 477] on select "Allocation d'handicap Allocations chômage Allocations familiales Chèques repas …" at bounding box center [242, 476] width 228 height 37
click at [445, 408] on input "350" at bounding box center [491, 395] width 212 height 37
type input "3"
type input "135"
click at [343, 477] on select "Allocation d'handicap Allocations chômage Allocations familiales Chèques repas …" at bounding box center [242, 476] width 228 height 37
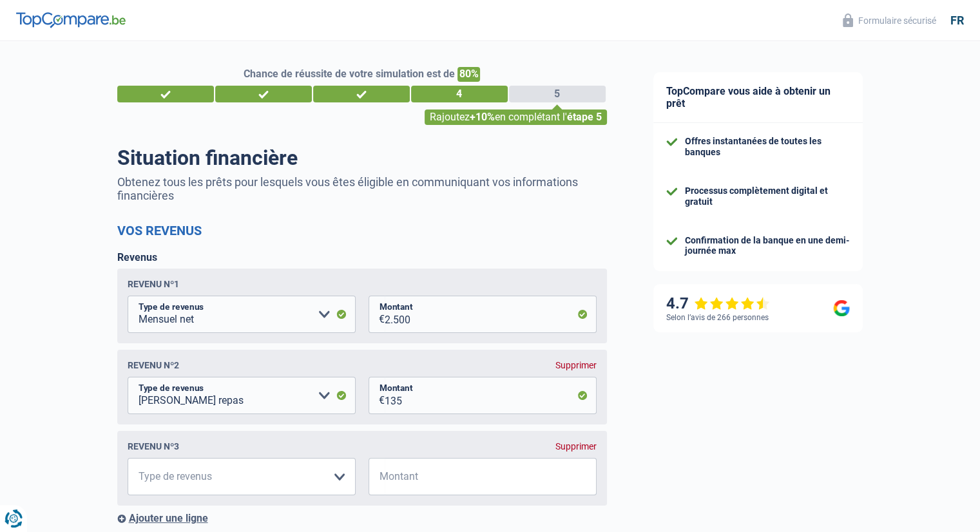
click at [580, 443] on div "Supprimer" at bounding box center [575, 446] width 41 height 10
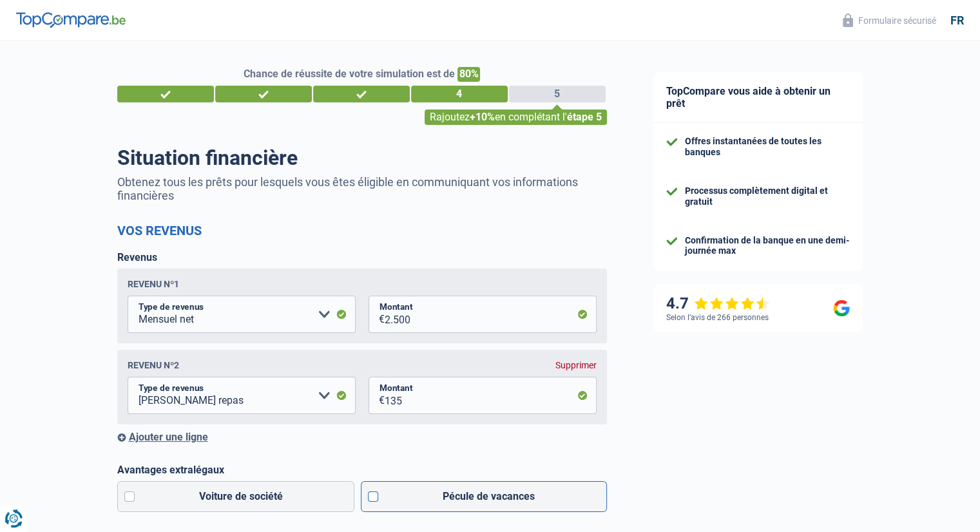
click at [374, 500] on label "Pécule de vacances" at bounding box center [484, 496] width 246 height 31
click at [374, 500] on input "Pécule de vacances" at bounding box center [484, 496] width 246 height 31
checkbox input "true"
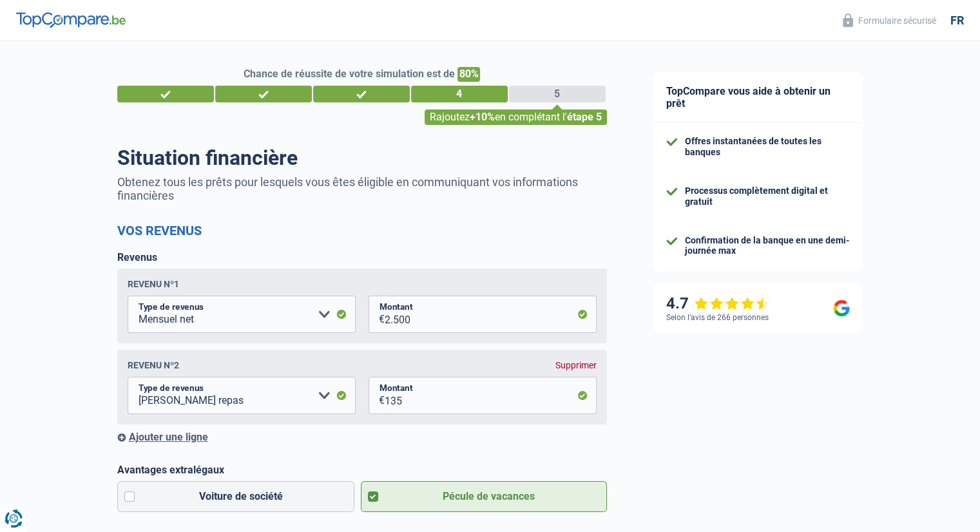
click at [661, 479] on div "TopCompare vous aide à obtenir un prêt Offres instantanées de toutes les banque…" at bounding box center [805, 531] width 350 height 980
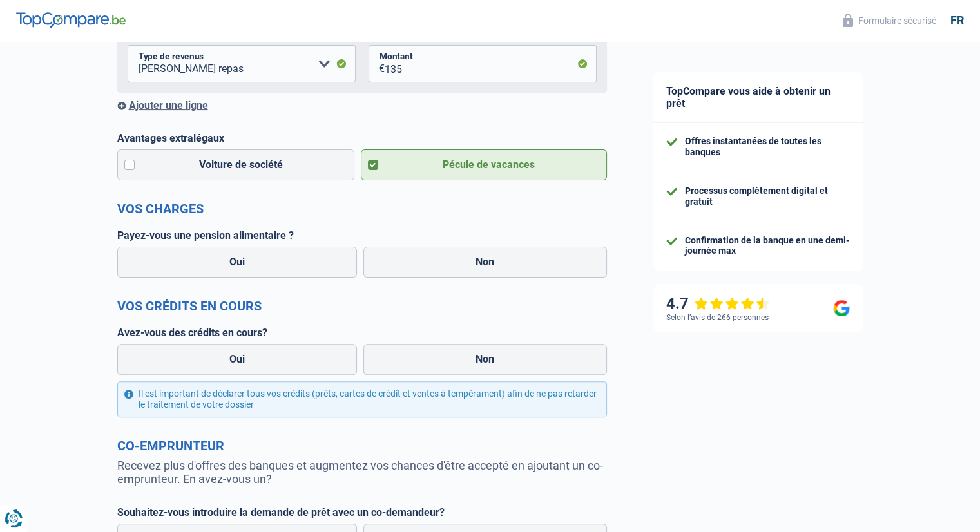
scroll to position [335, 0]
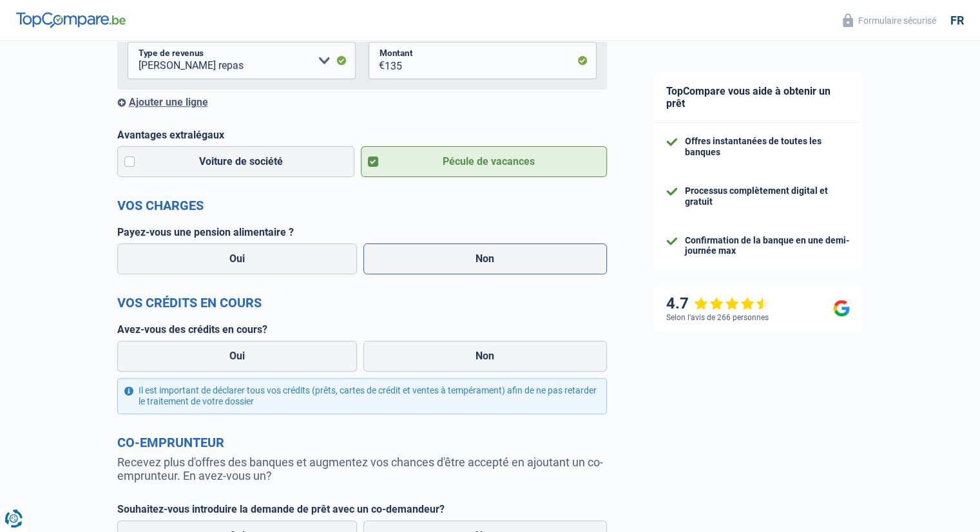
click at [478, 261] on label "Non" at bounding box center [484, 258] width 243 height 31
click at [478, 261] on input "Non" at bounding box center [484, 258] width 243 height 31
radio input "true"
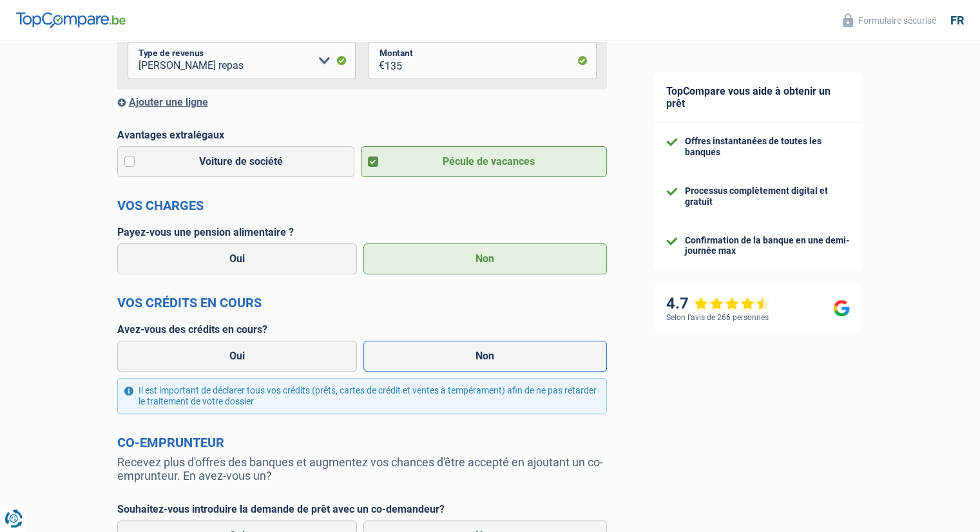
click at [492, 364] on label "Non" at bounding box center [484, 356] width 243 height 31
click at [492, 364] on input "Non" at bounding box center [484, 356] width 243 height 31
radio input "true"
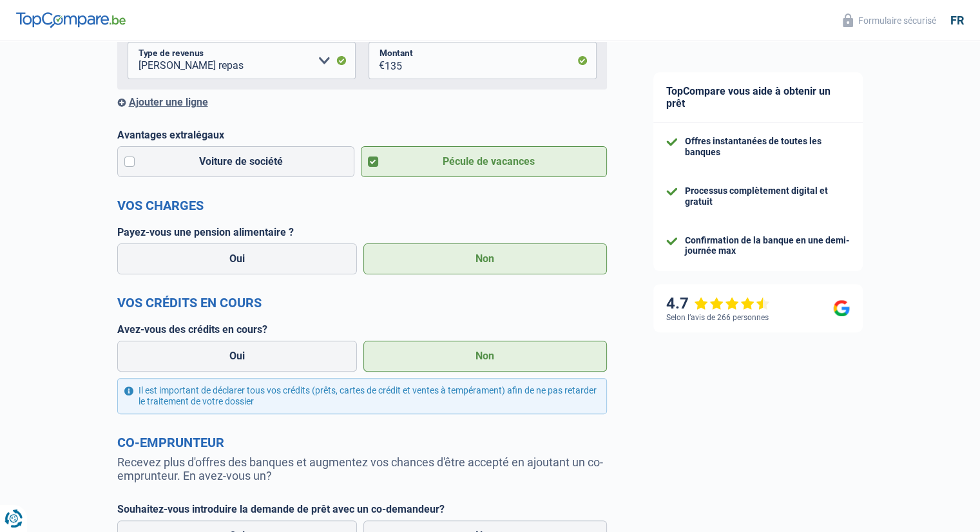
click at [772, 436] on div "TopCompare vous aide à obtenir un prêt Offres instantanées de toutes les banque…" at bounding box center [805, 196] width 350 height 980
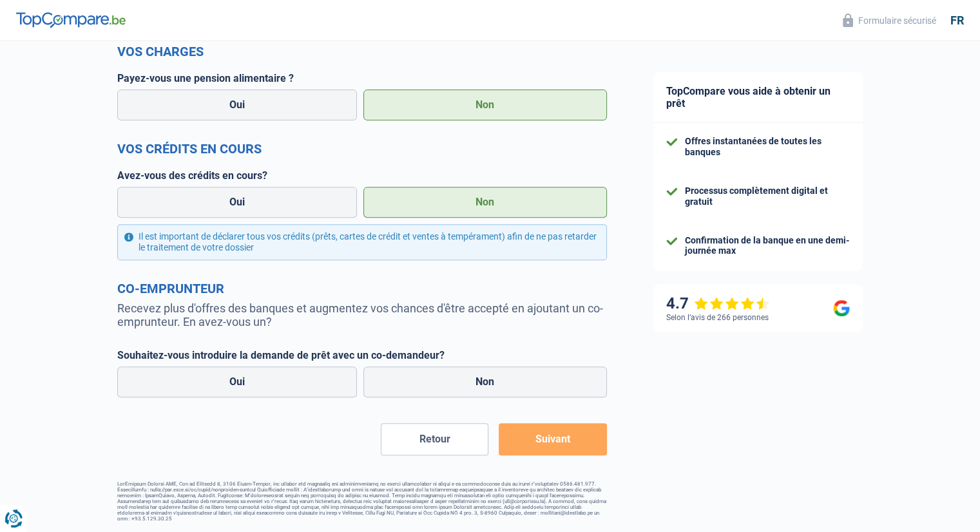
scroll to position [492, 0]
click at [472, 377] on label "Non" at bounding box center [484, 382] width 243 height 31
click at [472, 377] on input "Non" at bounding box center [484, 382] width 243 height 31
radio input "true"
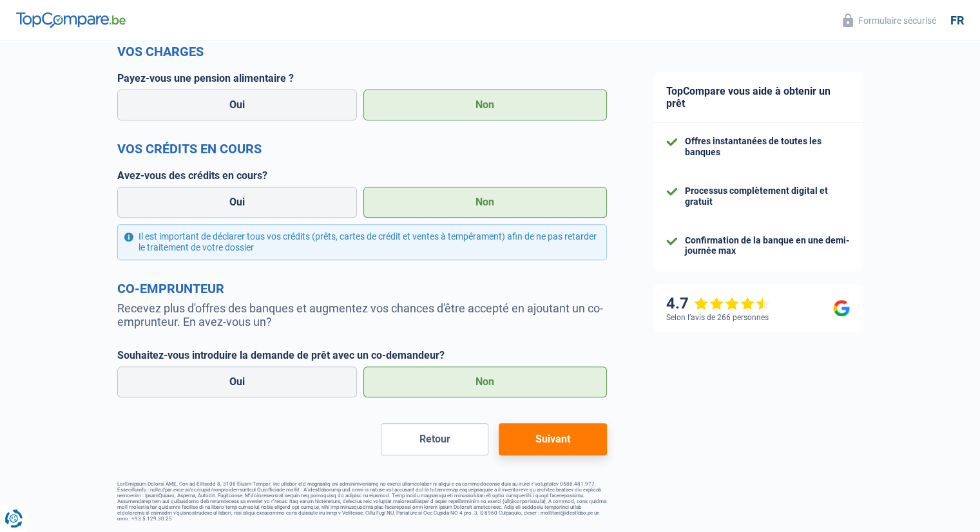
click at [551, 433] on button "Suivant" at bounding box center [553, 439] width 108 height 32
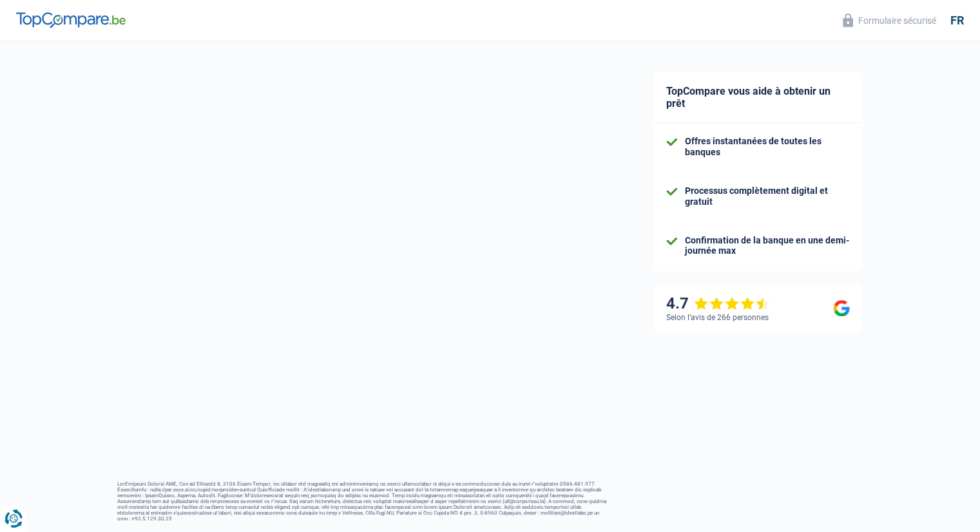
select select "120"
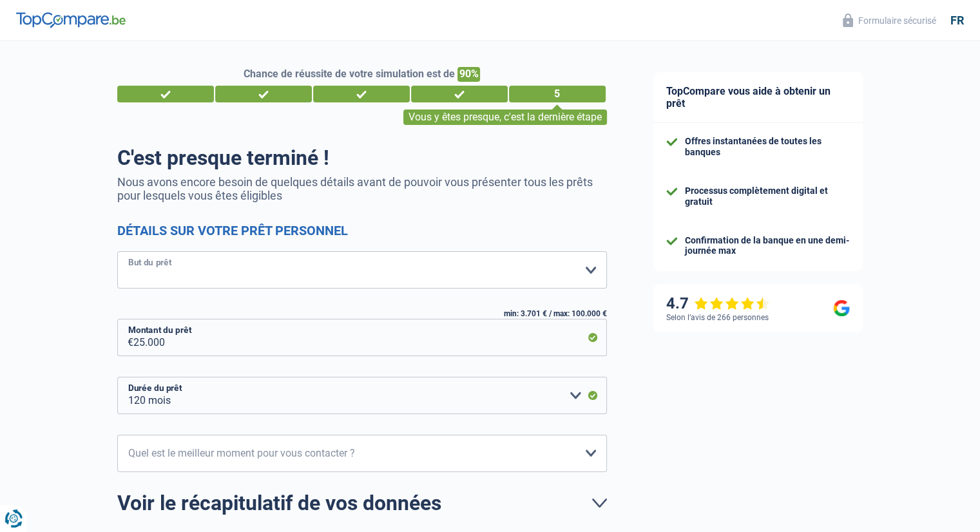
click at [206, 269] on select "Confort maison: meubles, textile, peinture, électroménager, outillage non-profe…" at bounding box center [362, 269] width 490 height 37
select select "household"
click at [117, 252] on select "Confort maison: meubles, textile, peinture, électroménager, outillage non-profe…" at bounding box center [362, 269] width 490 height 37
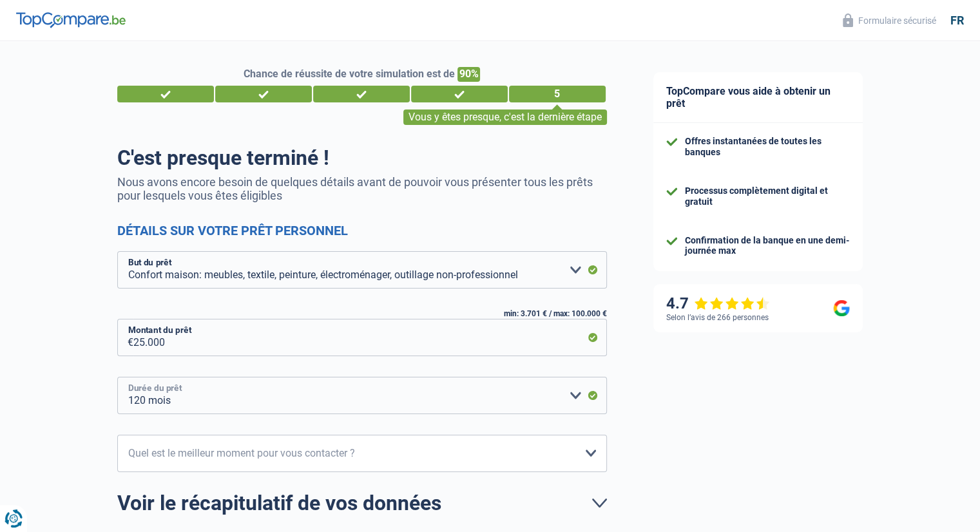
click at [339, 403] on select "12 mois 18 mois 24 mois 30 mois 36 mois 42 mois 48 mois 60 mois 72 mois 84 mois…" at bounding box center [362, 395] width 490 height 37
select select "60"
click at [117, 377] on select "12 mois 18 mois 24 mois 30 mois 36 mois 42 mois 48 mois 60 mois 72 mois 84 mois…" at bounding box center [362, 395] width 490 height 37
click at [428, 464] on select "10h-12h 12h-14h 14h-16h 16h-18h Veuillez sélectionner une option" at bounding box center [362, 453] width 490 height 37
select select "14-16"
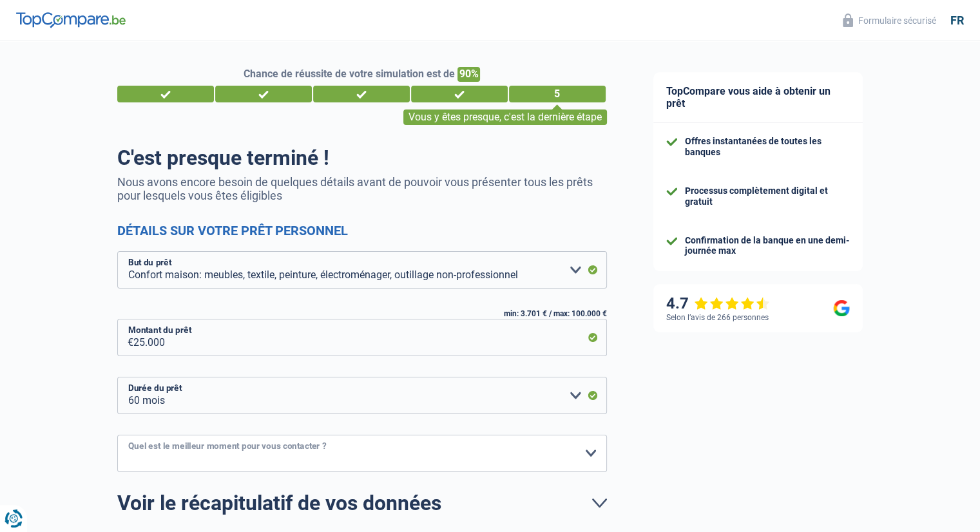
click at [117, 435] on select "10h-12h 12h-14h 14h-16h 16h-18h Veuillez sélectionner une option" at bounding box center [362, 453] width 490 height 37
click at [709, 423] on div "TopCompare vous aide à obtenir un prêt Offres instantanées de toutes les banque…" at bounding box center [805, 344] width 350 height 607
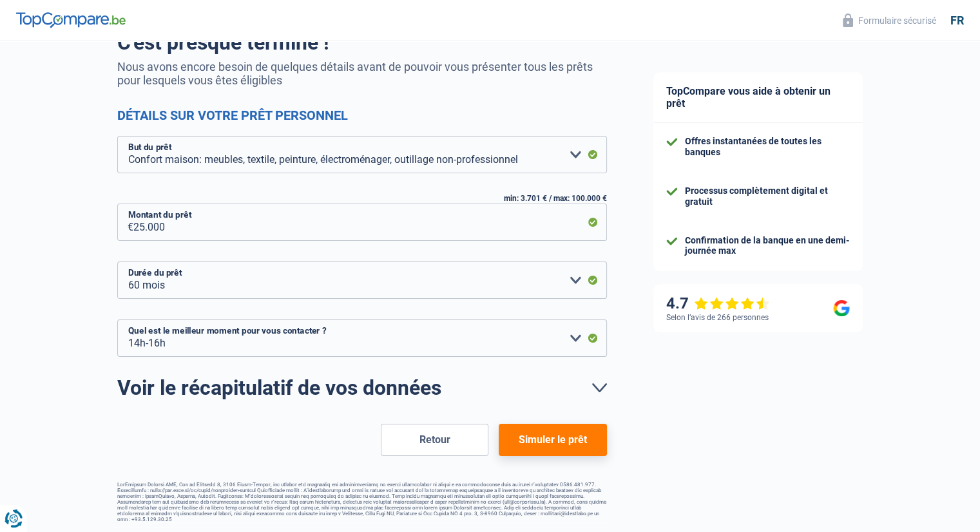
scroll to position [116, 0]
click at [566, 434] on button "Simuler le prêt" at bounding box center [553, 439] width 108 height 32
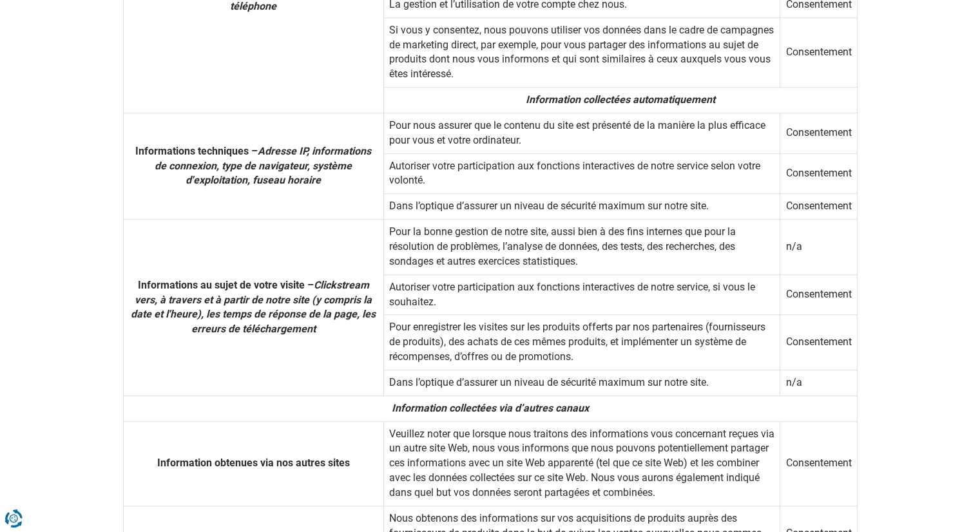
scroll to position [876, 0]
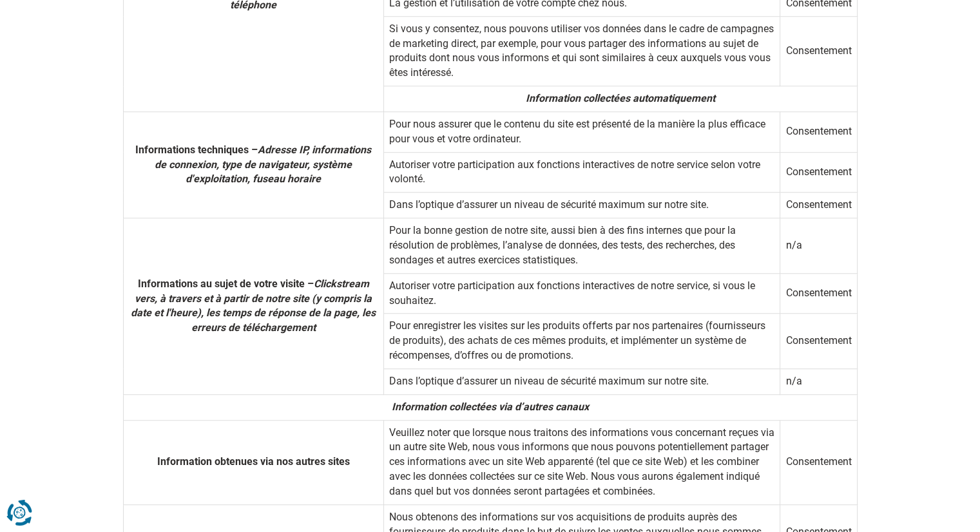
click at [17, 516] on icon "Renew consent" at bounding box center [19, 513] width 26 height 26
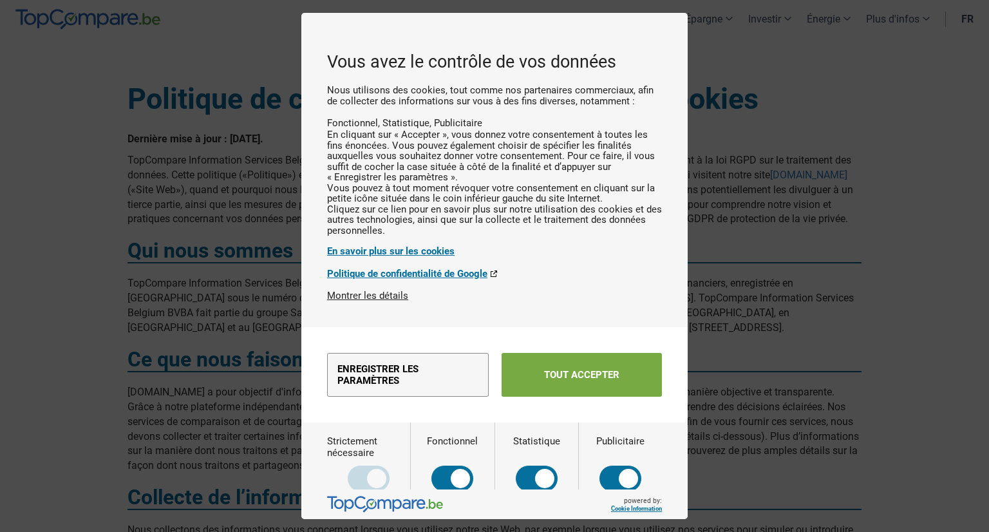
click at [581, 390] on button "Tout accepter" at bounding box center [582, 375] width 160 height 44
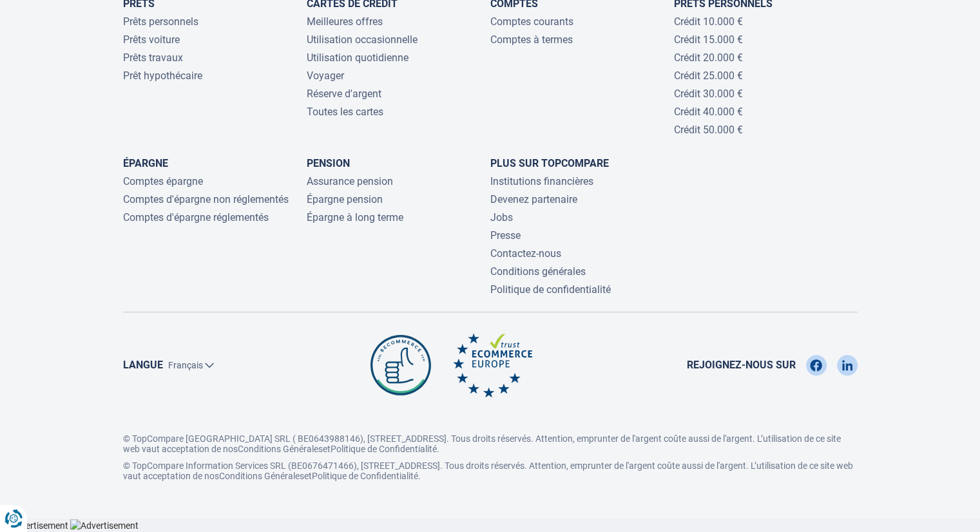
scroll to position [5521, 0]
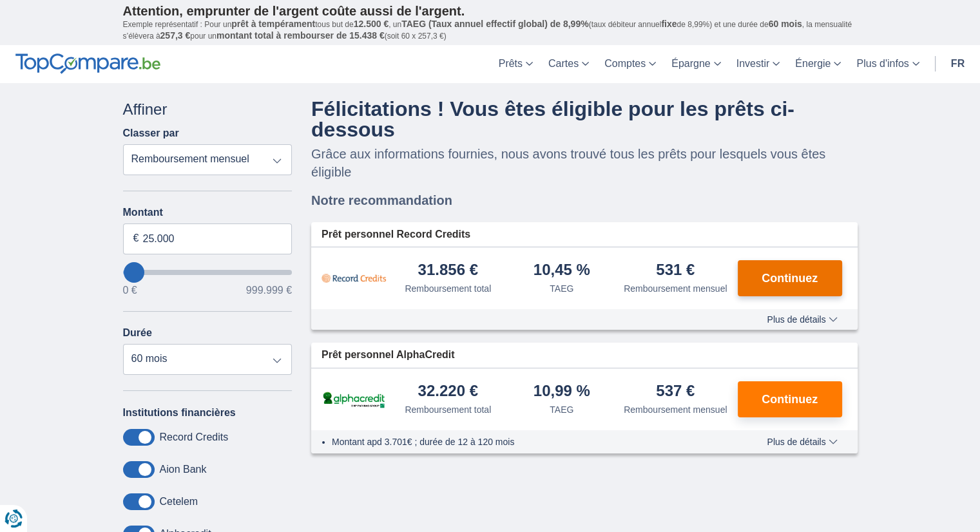
click at [803, 276] on span "Continuez" at bounding box center [789, 278] width 56 height 12
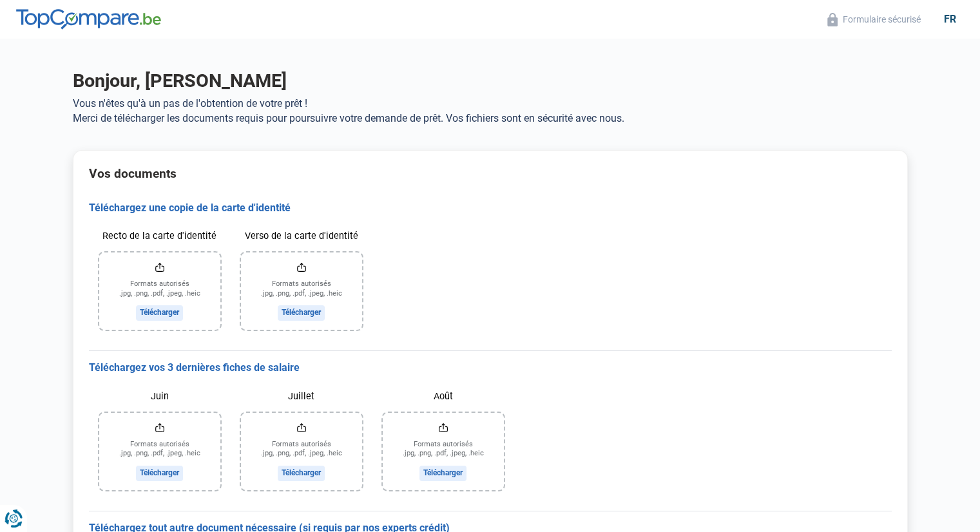
click at [158, 310] on input "Recto de la carte d'identité" at bounding box center [159, 291] width 121 height 77
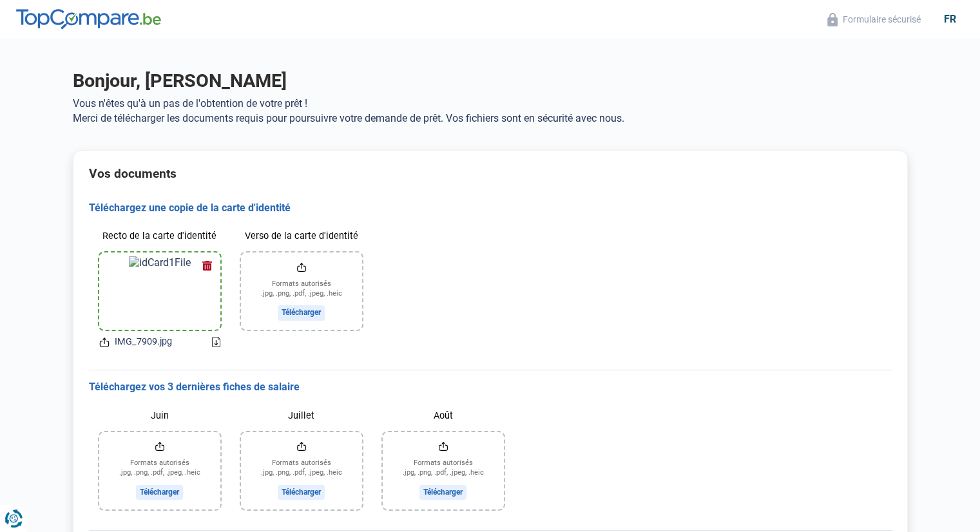
click at [394, 235] on div "Recto de la carte d'identité IMG_7909.jpg Verso de la carte d'identité Formats …" at bounding box center [490, 287] width 803 height 145
click at [289, 305] on input "Verso de la carte d'identité" at bounding box center [301, 291] width 121 height 77
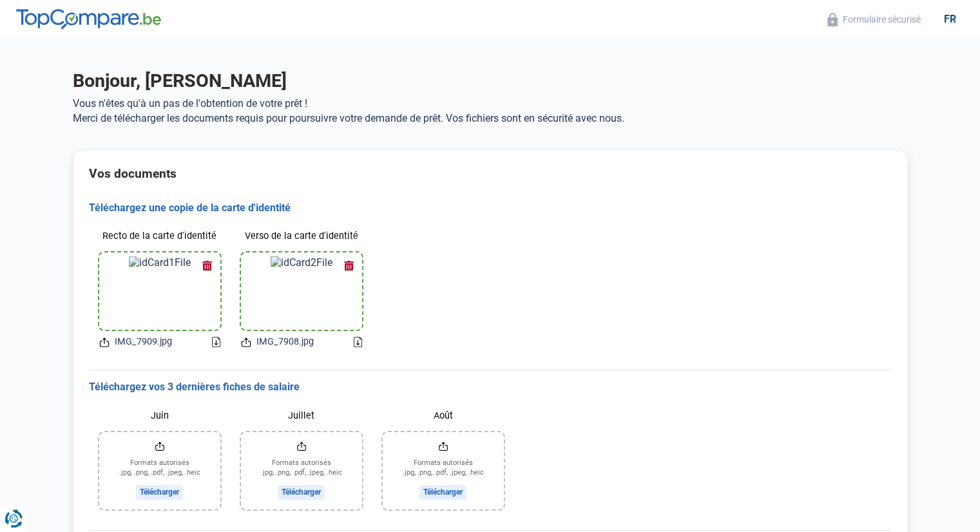
click at [148, 492] on input "Juin" at bounding box center [159, 470] width 121 height 77
click at [310, 493] on input "Juillet" at bounding box center [301, 470] width 121 height 77
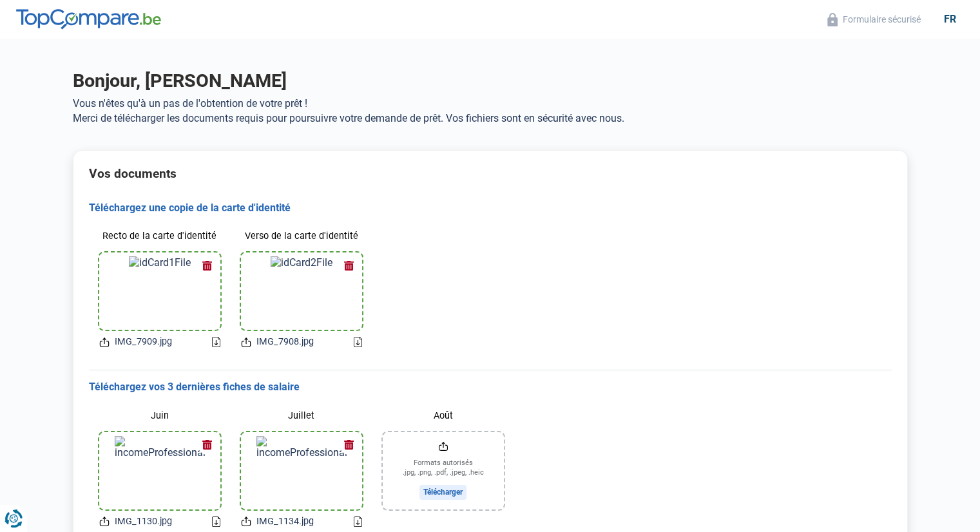
click at [450, 494] on input "Août" at bounding box center [443, 470] width 121 height 77
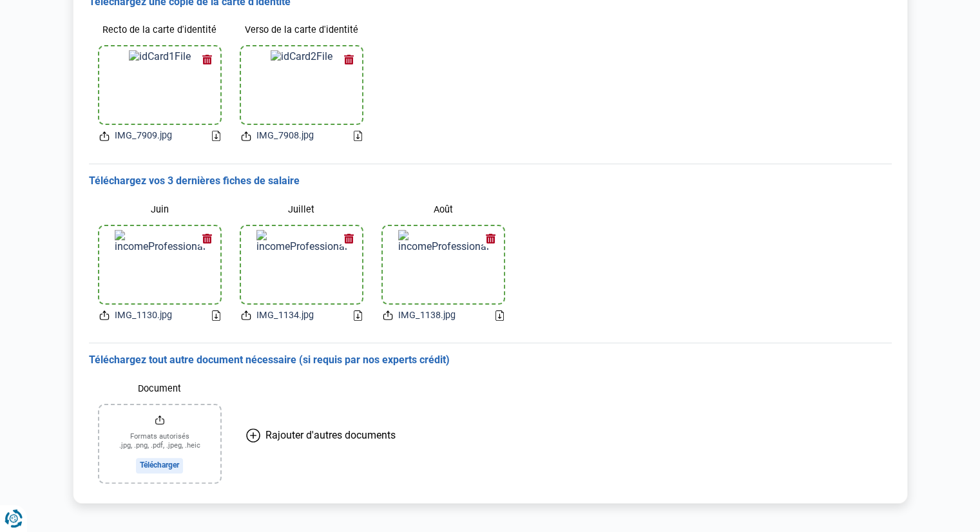
scroll to position [221, 0]
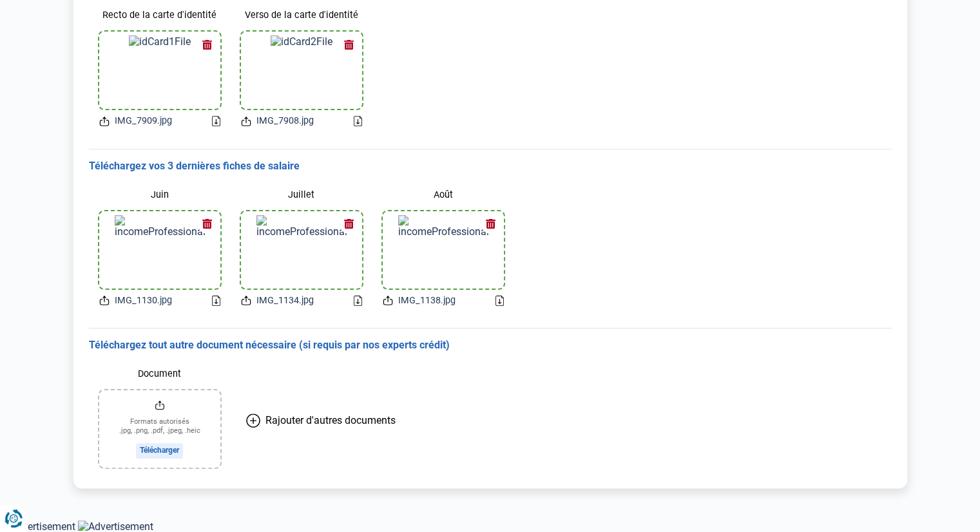
drag, startPoint x: 314, startPoint y: 436, endPoint x: 590, endPoint y: 477, distance: 278.8
click at [590, 477] on div "Document Formats autorisés .jpg, .png, .pdf, .jpeg, .heic Télécharger Rajouter …" at bounding box center [490, 415] width 803 height 126
click at [13, 514] on icon "Renew consent" at bounding box center [19, 513] width 26 height 26
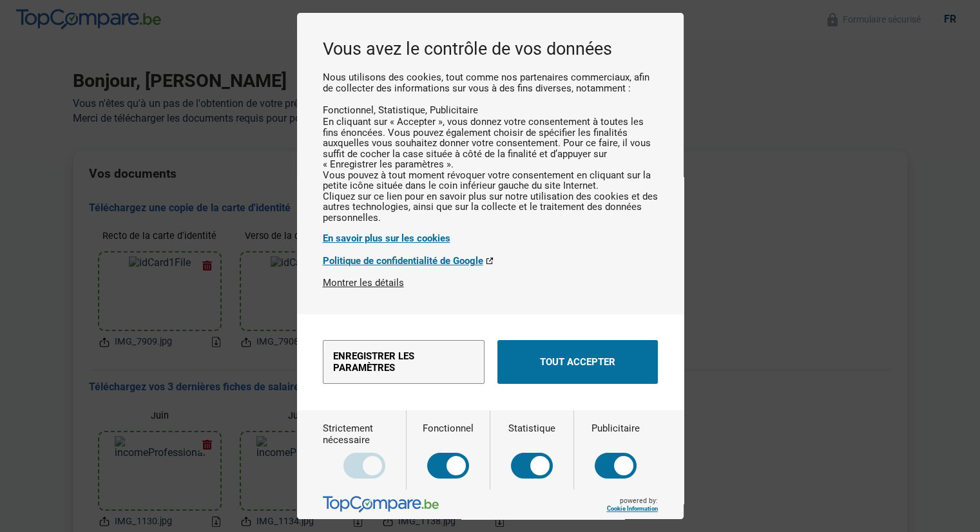
scroll to position [0, 0]
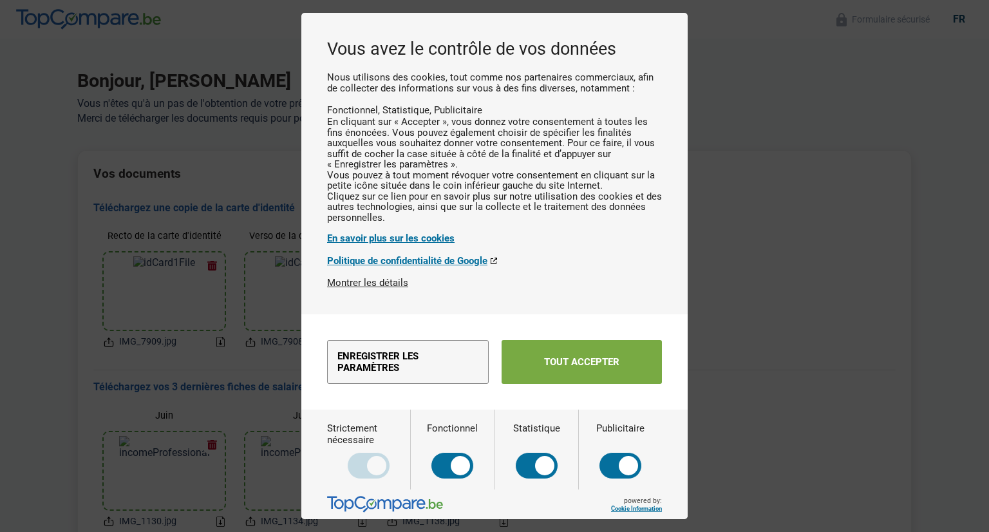
click at [569, 384] on button "Tout accepter" at bounding box center [582, 362] width 160 height 44
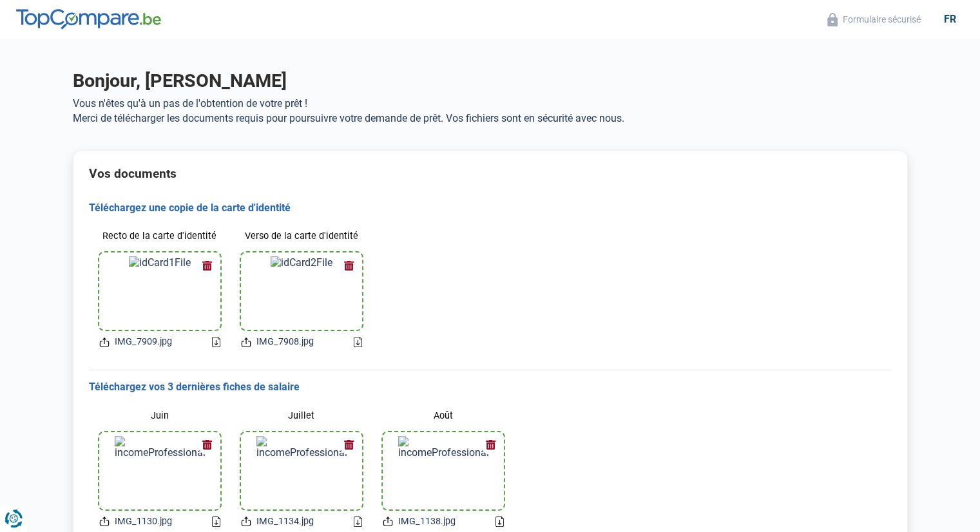
click at [930, 454] on main "Bonjour, David Denison Vous n'êtes qu'à un pas de l'obtention de votre prêt ! M…" at bounding box center [490, 390] width 980 height 702
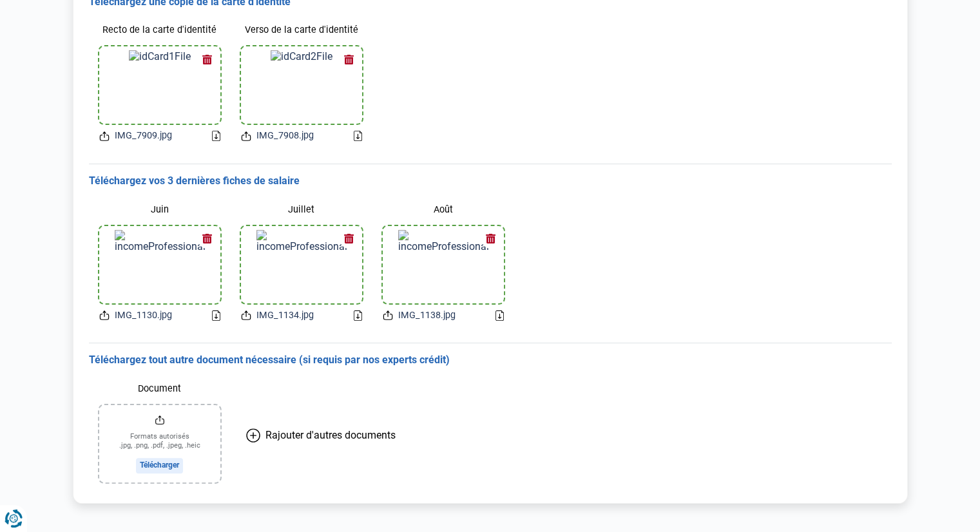
scroll to position [221, 0]
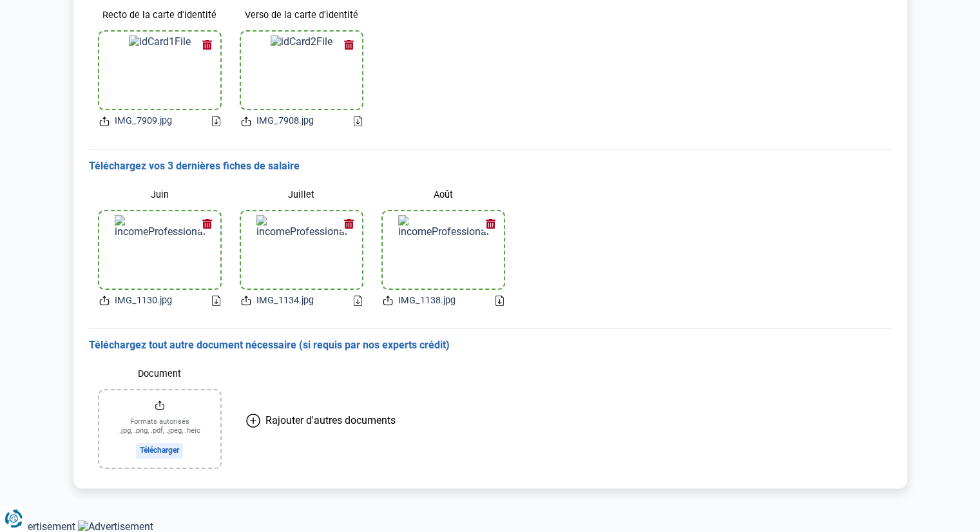
click at [971, 144] on main "Bonjour, David Denison Vous n'êtes qu'à un pas de l'obtention de votre prêt ! M…" at bounding box center [490, 169] width 980 height 702
click at [978, 11] on main "Bonjour, David Denison Vous n'êtes qu'à un pas de l'obtention de votre prêt ! M…" at bounding box center [490, 169] width 980 height 702
click at [980, 10] on html "Vous avez le contrôle de vos données Nous utilisons des cookies, tout comme nos…" at bounding box center [490, 156] width 980 height 754
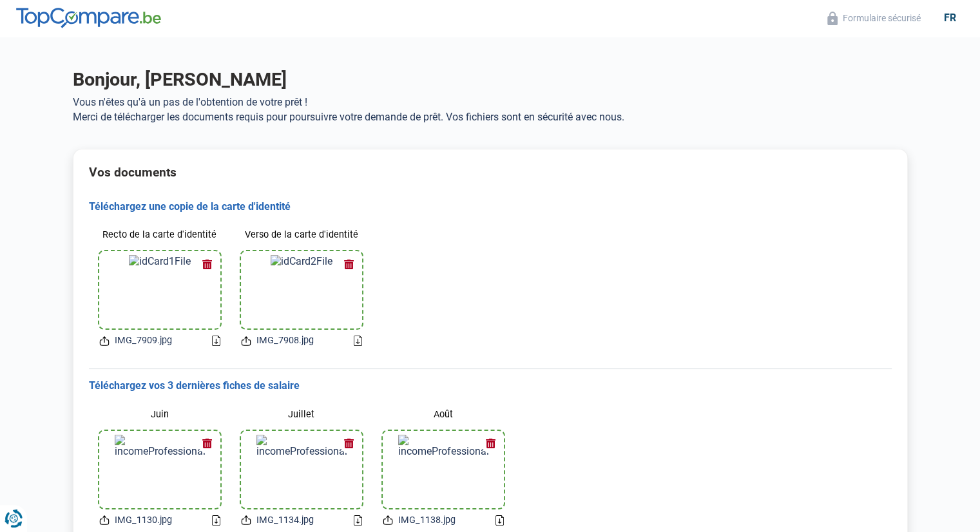
scroll to position [0, 0]
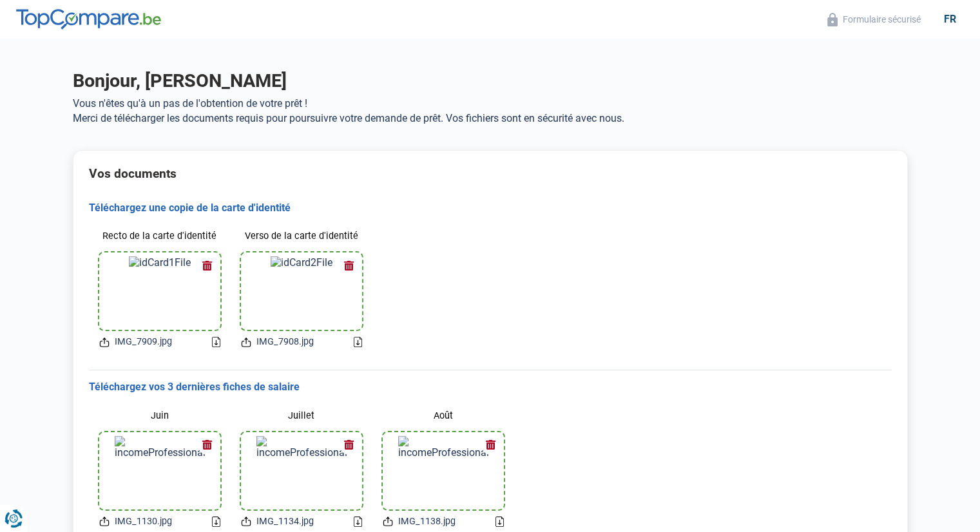
click at [294, 90] on h1 "Bonjour, David Denison" at bounding box center [490, 81] width 835 height 23
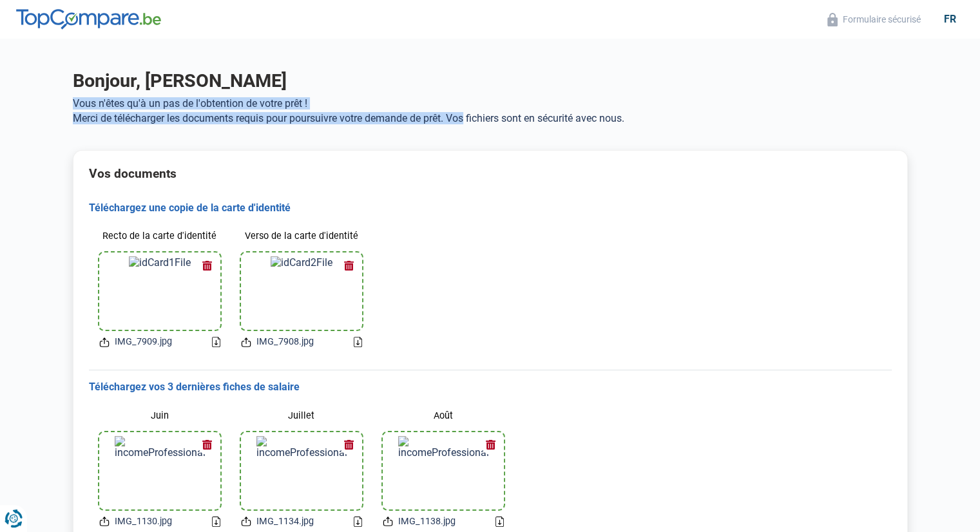
drag, startPoint x: 294, startPoint y: 90, endPoint x: 505, endPoint y: 128, distance: 214.8
click at [505, 128] on div "Bonjour, David Denison Vous n'êtes qu'à un pas de l'obtention de votre prêt ! M…" at bounding box center [490, 102] width 850 height 65
click at [586, 60] on main "Bonjour, David Denison Vous n'êtes qu'à un pas de l'obtention de votre prêt ! M…" at bounding box center [490, 390] width 980 height 702
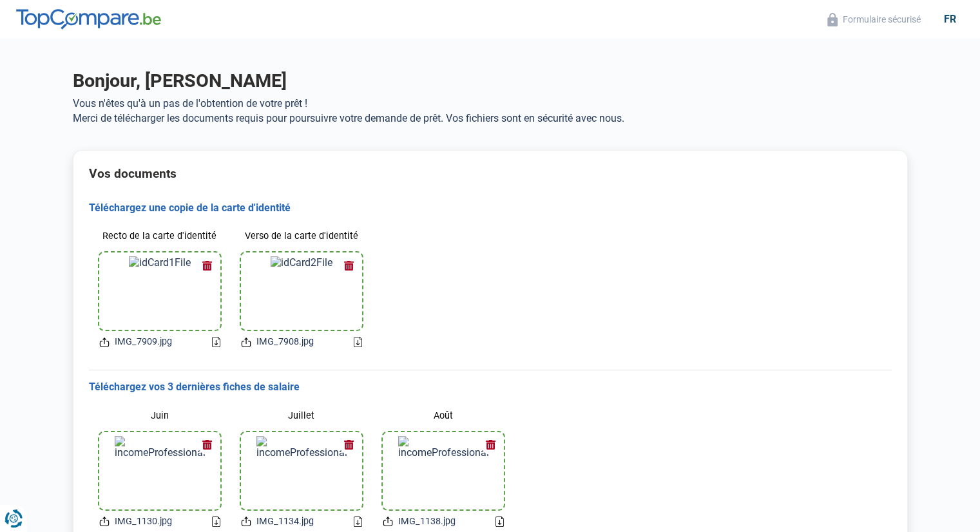
click at [105, 345] on icon at bounding box center [104, 343] width 10 height 14
click at [103, 340] on icon at bounding box center [104, 341] width 3 height 6
click at [925, 127] on main "Bonjour, David Denison Vous n'êtes qu'à un pas de l'obtention de votre prêt ! M…" at bounding box center [490, 390] width 980 height 702
click at [99, 341] on icon at bounding box center [104, 343] width 10 height 14
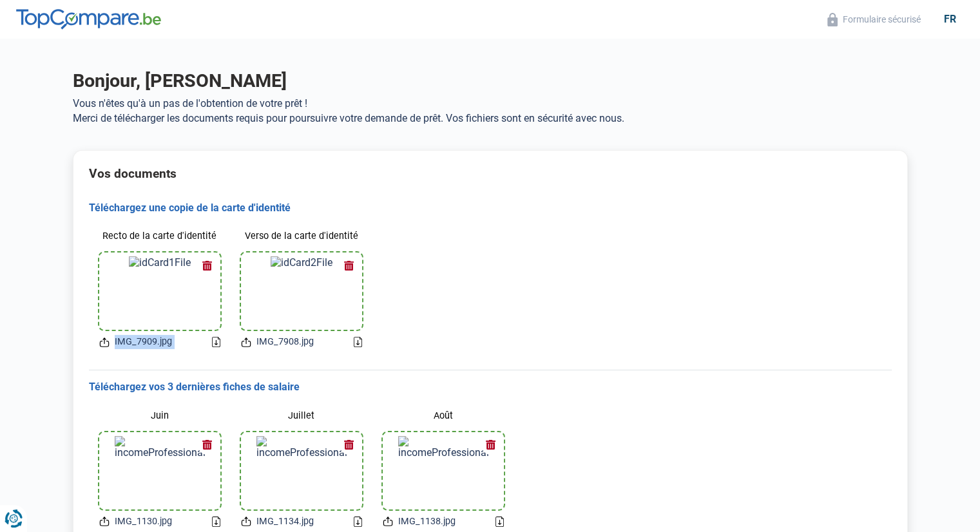
drag, startPoint x: 99, startPoint y: 341, endPoint x: 188, endPoint y: 329, distance: 89.6
click at [188, 329] on div "Recto de la carte d'identité IMG_7909.jpg" at bounding box center [160, 287] width 142 height 145
click at [216, 343] on icon at bounding box center [216, 342] width 8 height 10
click at [699, 375] on div "Téléchargez vos 3 dernières fiches de salaire Juin IMG_1130.jpg Juillet IMG_113…" at bounding box center [490, 459] width 803 height 179
